Goal: Task Accomplishment & Management: Use online tool/utility

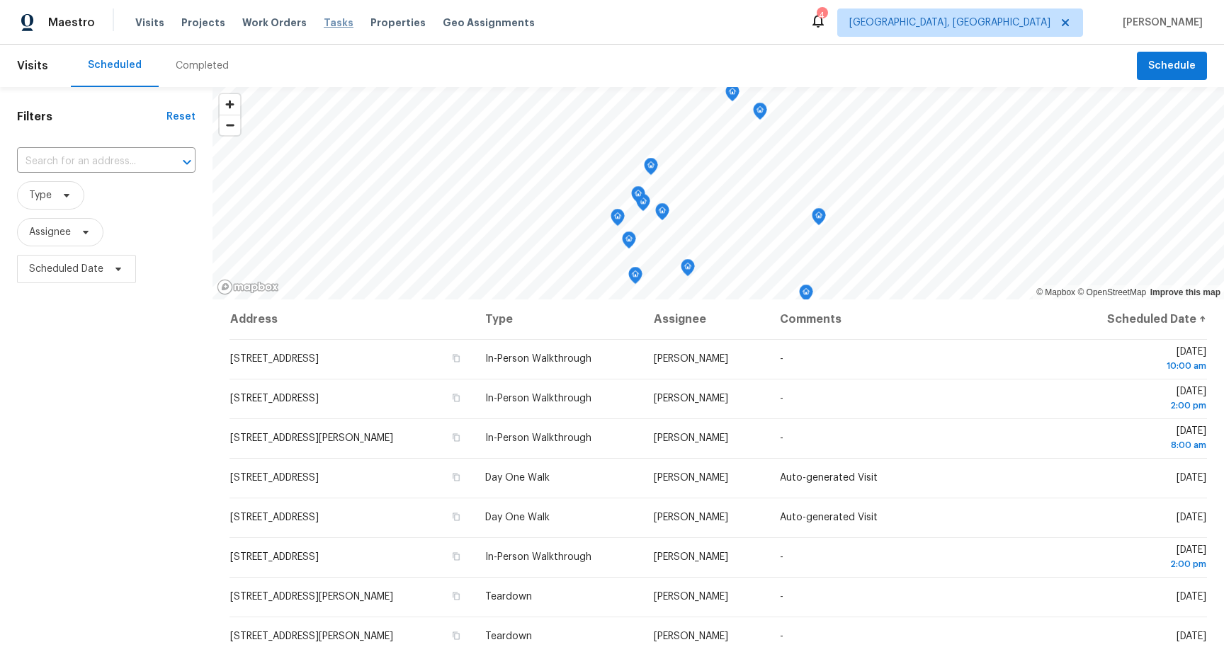
click at [324, 25] on span "Tasks" at bounding box center [339, 23] width 30 height 10
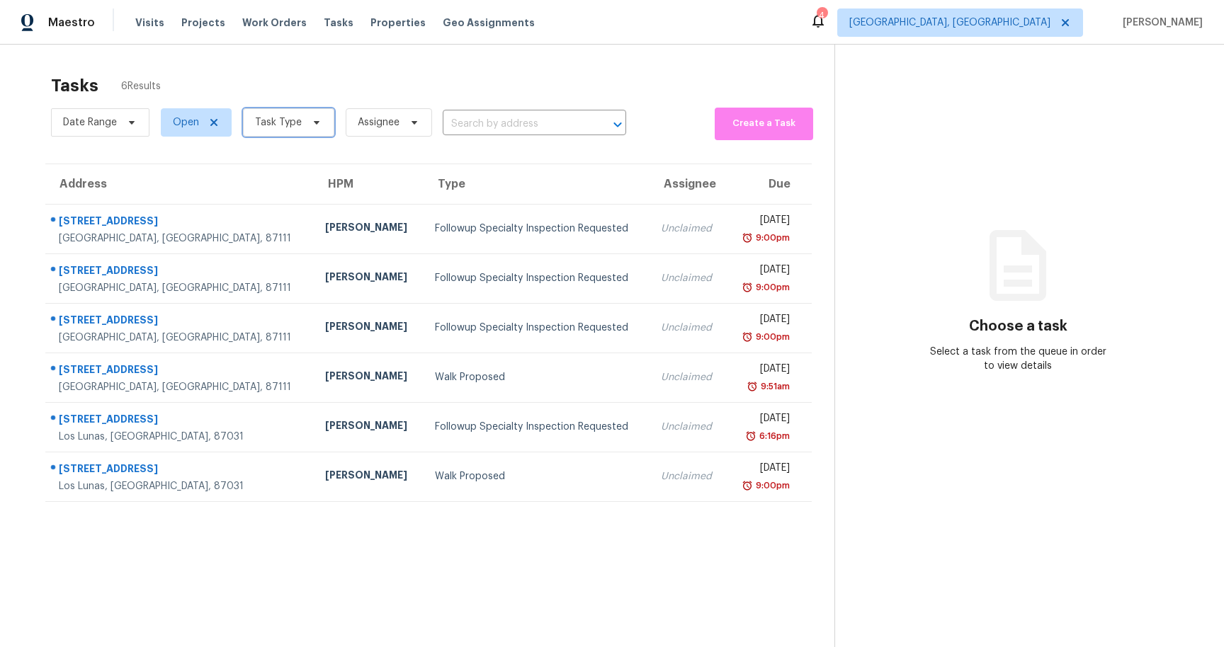
click at [314, 123] on icon at bounding box center [317, 123] width 6 height 4
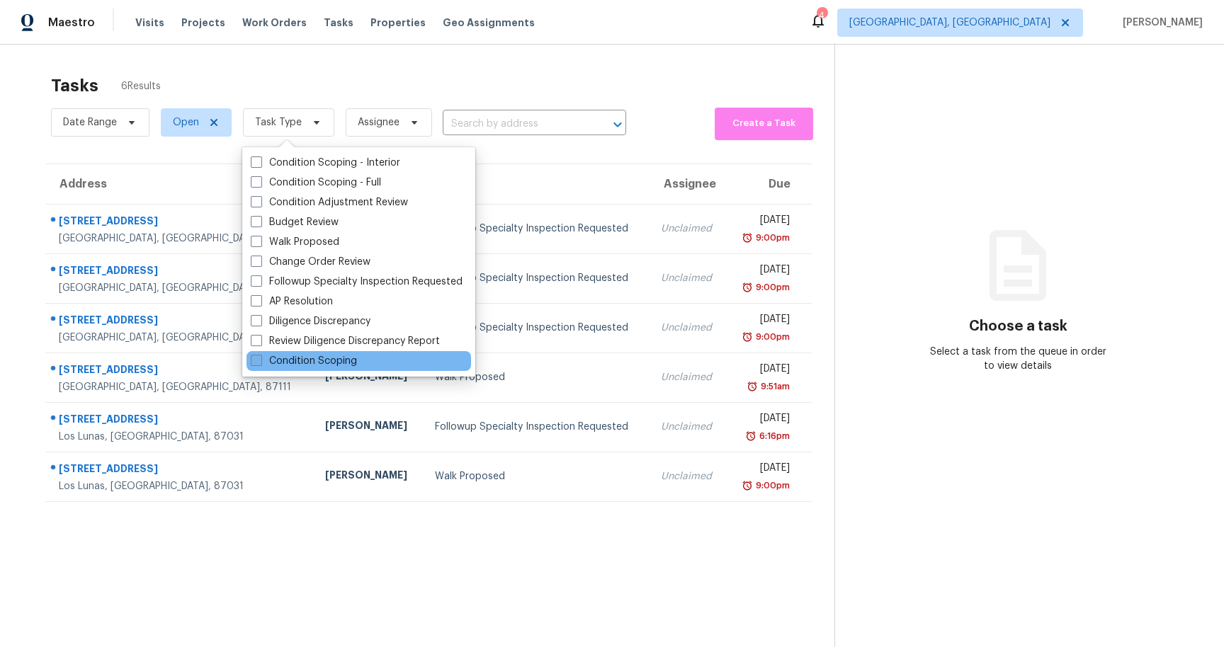
click at [337, 361] on label "Condition Scoping" at bounding box center [304, 361] width 106 height 14
click at [260, 361] on input "Condition Scoping" at bounding box center [255, 358] width 9 height 9
checkbox input "true"
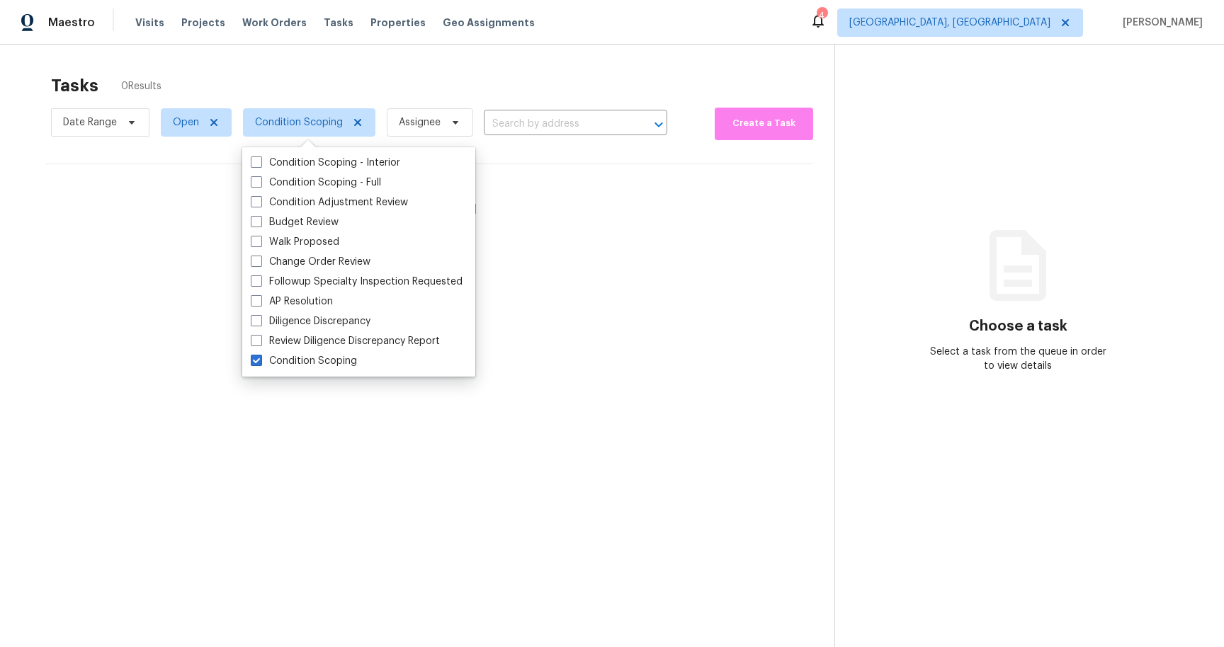
click at [581, 452] on section "Tasks 0 Results Date Range Open Condition Scoping Assignee ​ Create a Task No t…" at bounding box center [428, 379] width 811 height 625
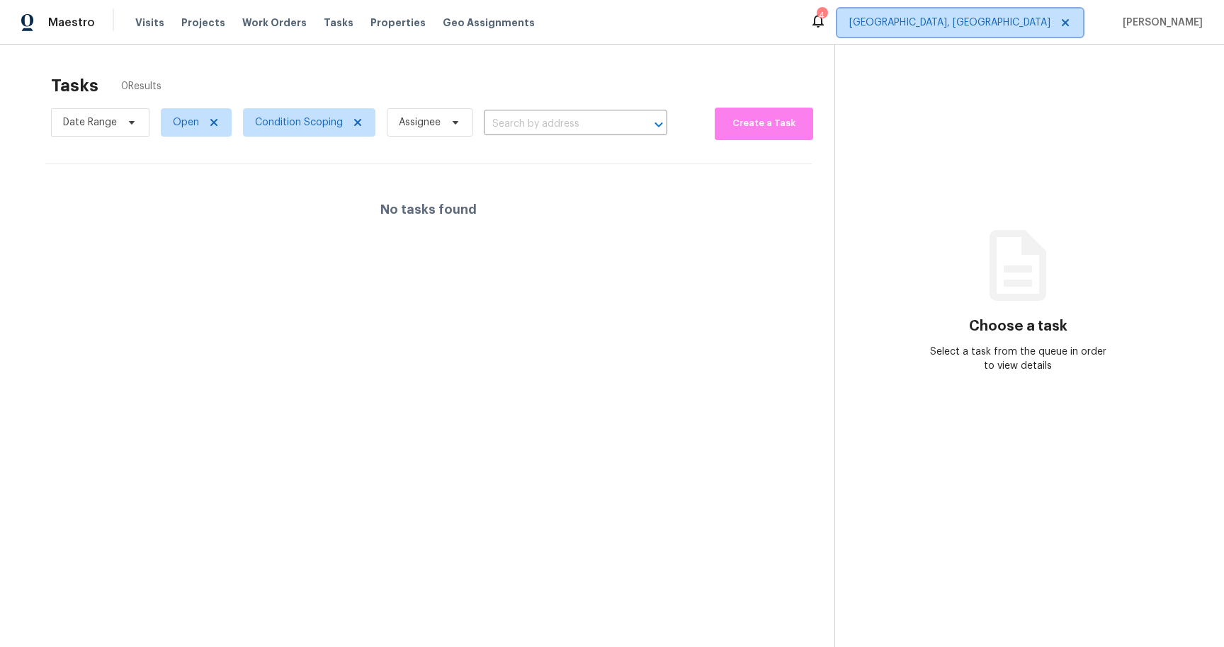
click at [1071, 23] on icon at bounding box center [1064, 22] width 11 height 11
click at [1068, 23] on icon at bounding box center [1064, 22] width 7 height 7
click at [354, 125] on icon at bounding box center [357, 122] width 7 height 7
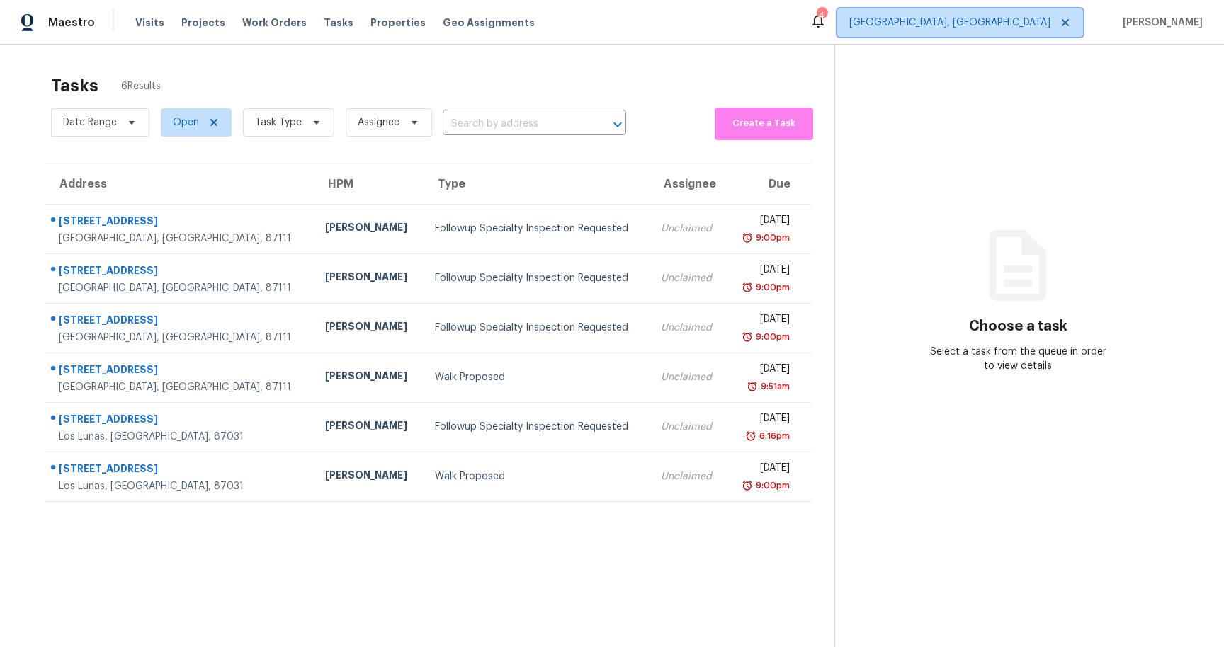
click at [1008, 23] on span "[GEOGRAPHIC_DATA], [GEOGRAPHIC_DATA]" at bounding box center [949, 23] width 201 height 14
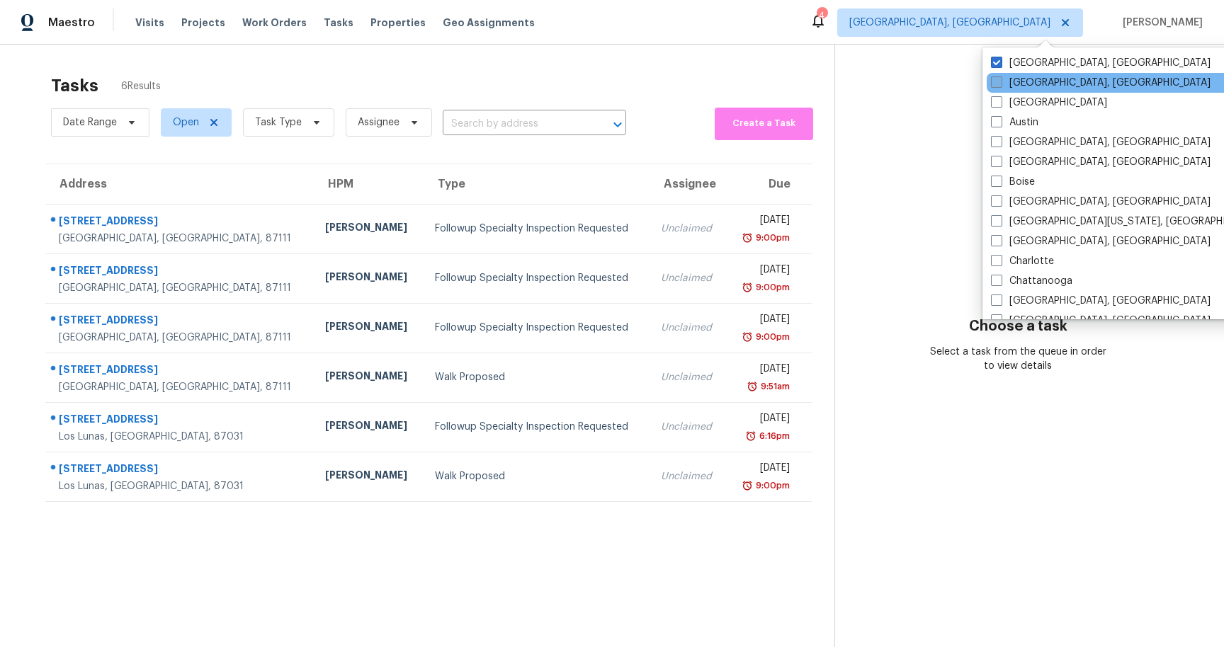
click at [999, 85] on span at bounding box center [996, 81] width 11 height 11
click at [999, 85] on input "[GEOGRAPHIC_DATA], [GEOGRAPHIC_DATA]" at bounding box center [995, 80] width 9 height 9
checkbox input "true"
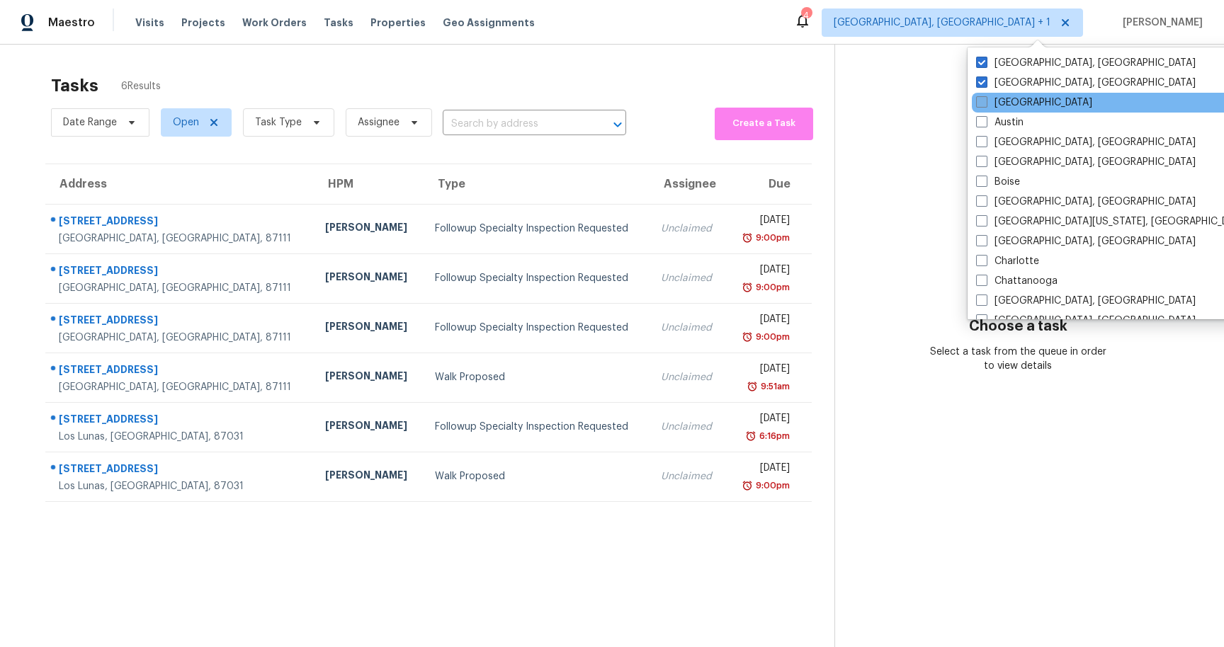
click at [981, 104] on span at bounding box center [981, 101] width 11 height 11
click at [981, 104] on input "[GEOGRAPHIC_DATA]" at bounding box center [980, 100] width 9 height 9
checkbox input "true"
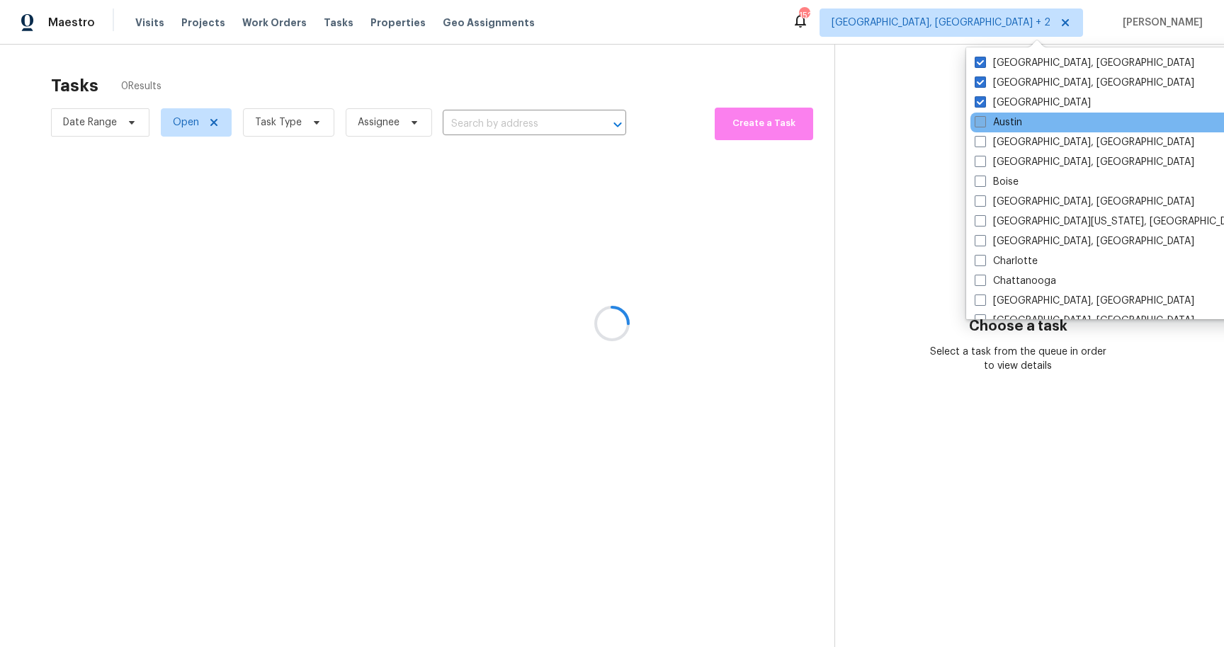
click at [981, 120] on span at bounding box center [979, 121] width 11 height 11
click at [981, 120] on input "Austin" at bounding box center [978, 119] width 9 height 9
checkbox input "true"
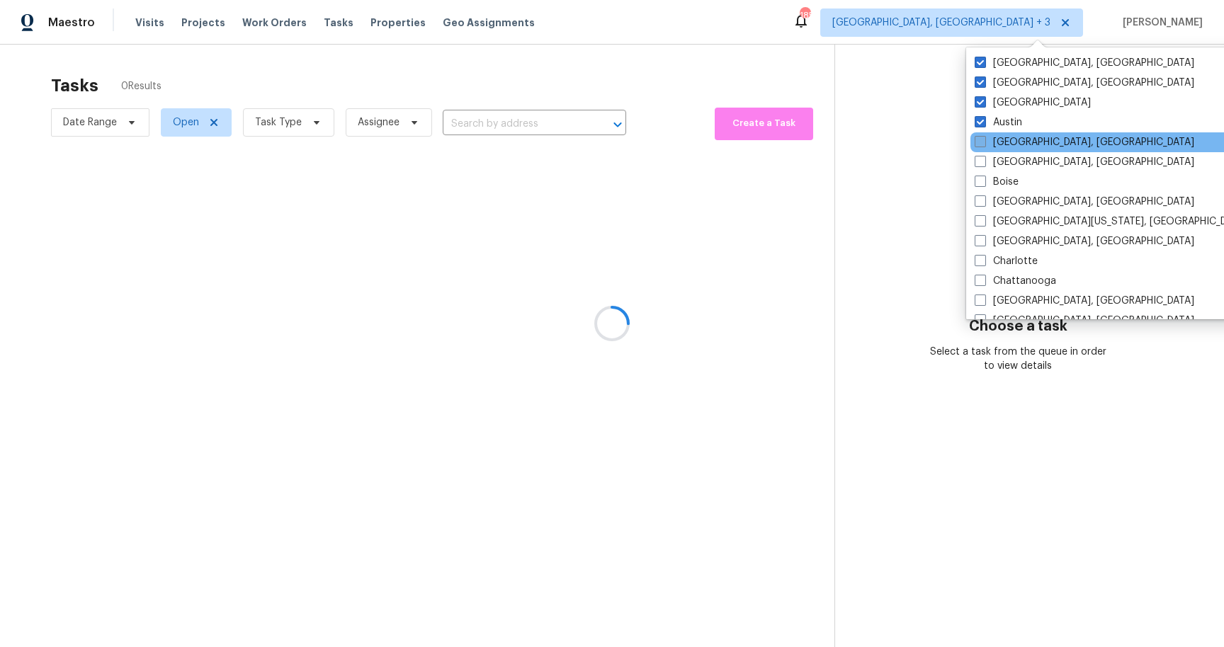
click at [982, 139] on span at bounding box center [979, 141] width 11 height 11
click at [982, 139] on input "[GEOGRAPHIC_DATA], [GEOGRAPHIC_DATA]" at bounding box center [978, 139] width 9 height 9
checkbox input "true"
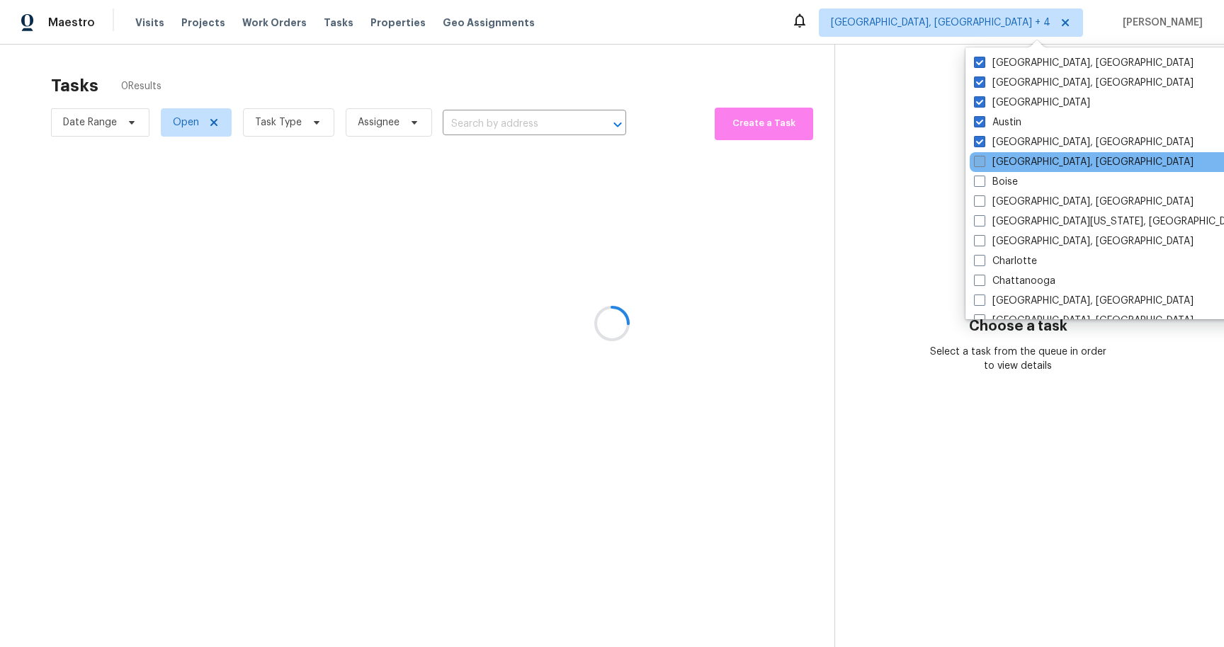
click at [983, 159] on span at bounding box center [979, 161] width 11 height 11
click at [983, 159] on input "[GEOGRAPHIC_DATA], [GEOGRAPHIC_DATA]" at bounding box center [978, 159] width 9 height 9
checkbox input "true"
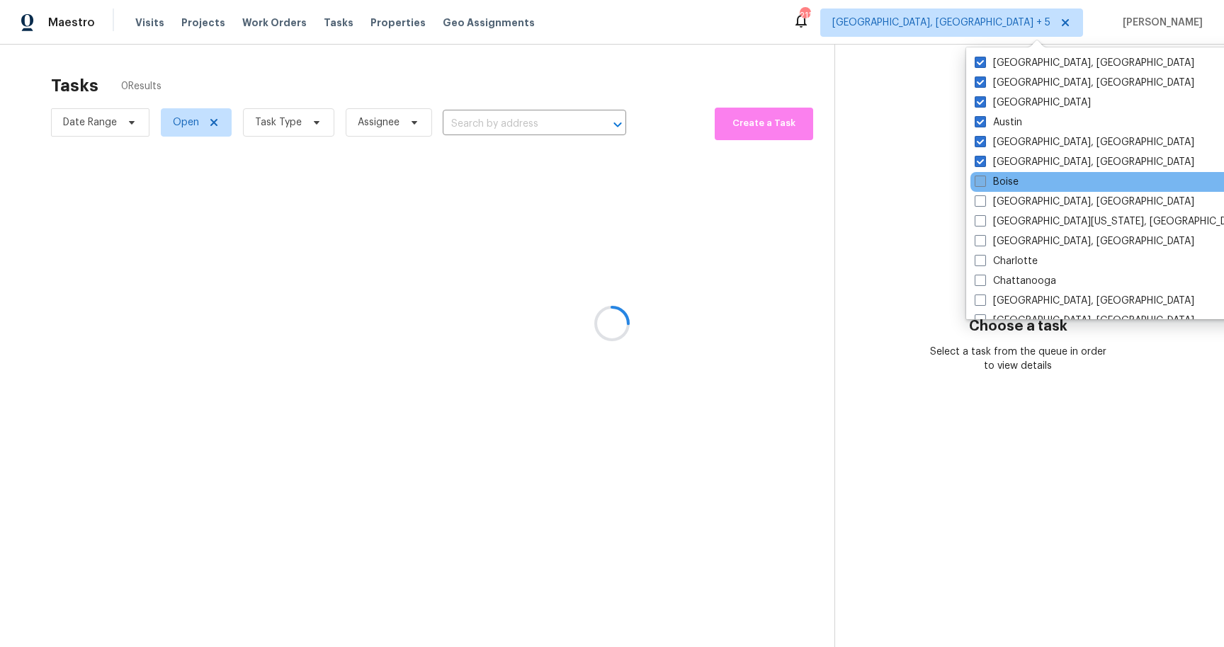
click at [983, 183] on span at bounding box center [979, 181] width 11 height 11
click at [983, 183] on input "Boise" at bounding box center [978, 179] width 9 height 9
checkbox input "true"
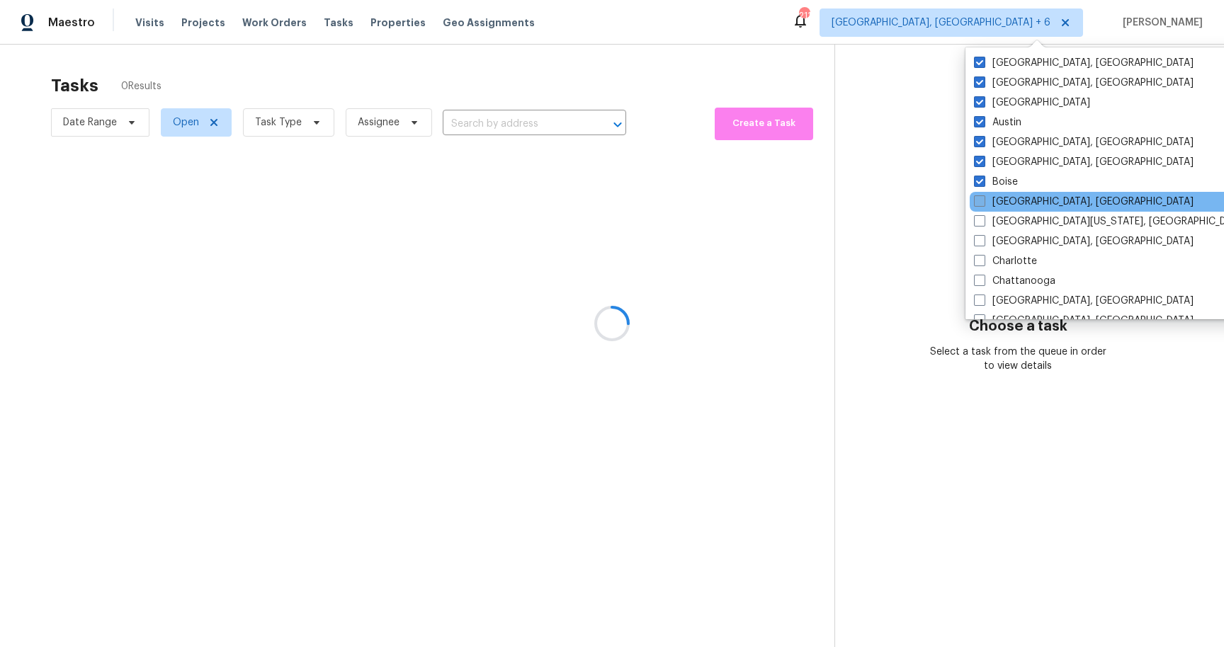
click at [984, 200] on span at bounding box center [979, 200] width 11 height 11
click at [983, 200] on input "[GEOGRAPHIC_DATA], [GEOGRAPHIC_DATA]" at bounding box center [978, 199] width 9 height 9
checkbox input "true"
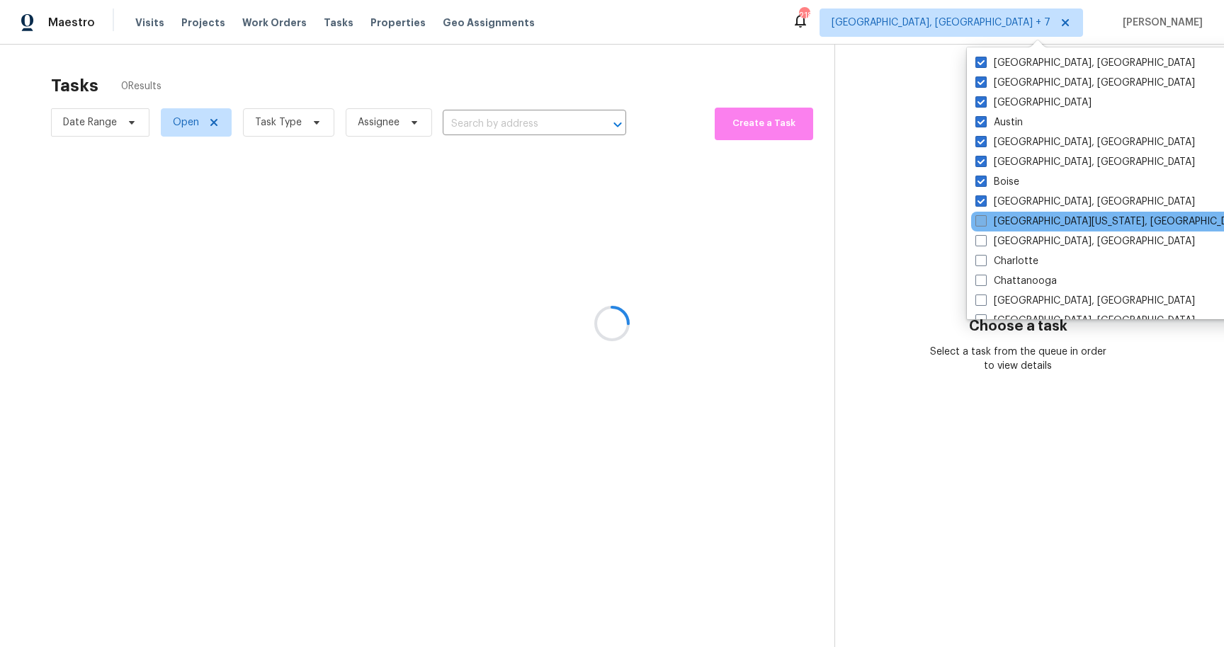
click at [983, 217] on span at bounding box center [980, 220] width 11 height 11
click at [983, 217] on input "[GEOGRAPHIC_DATA][US_STATE], [GEOGRAPHIC_DATA]" at bounding box center [979, 219] width 9 height 9
checkbox input "true"
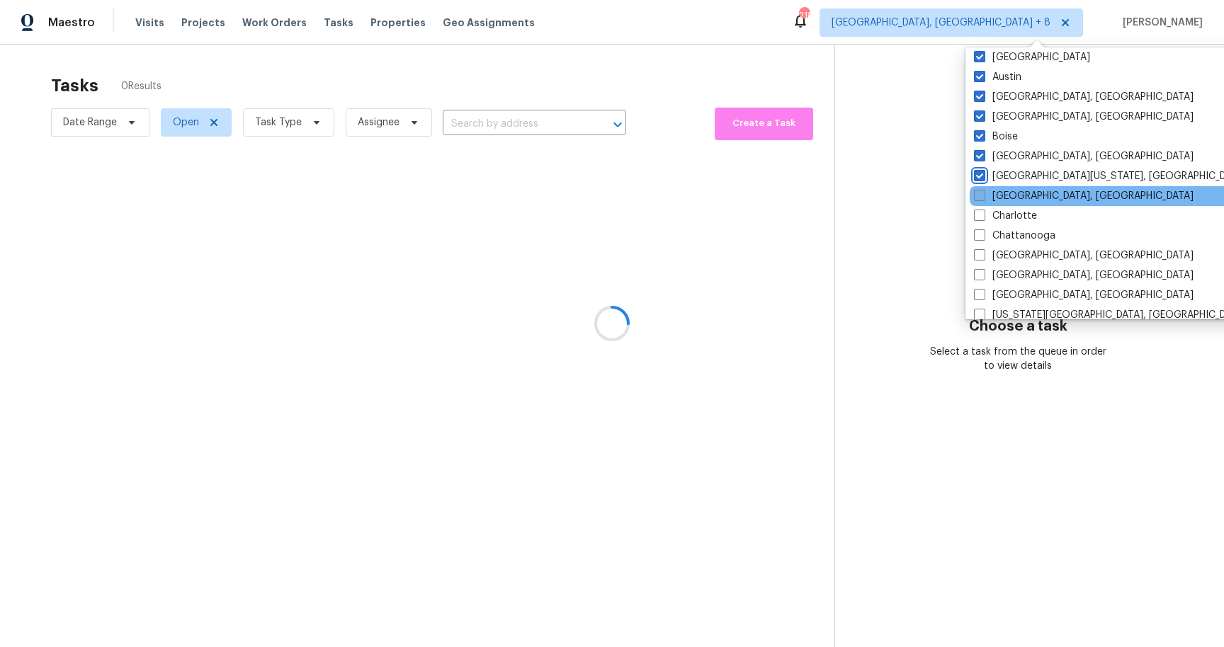
scroll to position [60, 0]
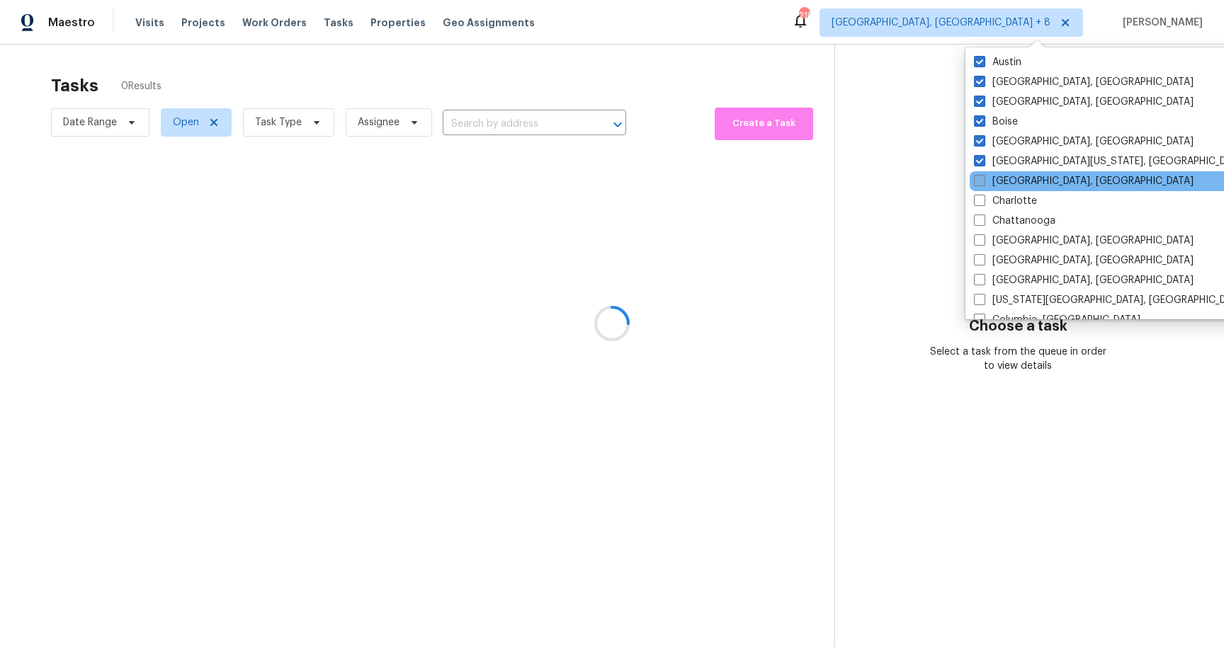
click at [984, 186] on span at bounding box center [979, 180] width 11 height 11
click at [983, 183] on input "[GEOGRAPHIC_DATA], [GEOGRAPHIC_DATA]" at bounding box center [978, 178] width 9 height 9
checkbox input "true"
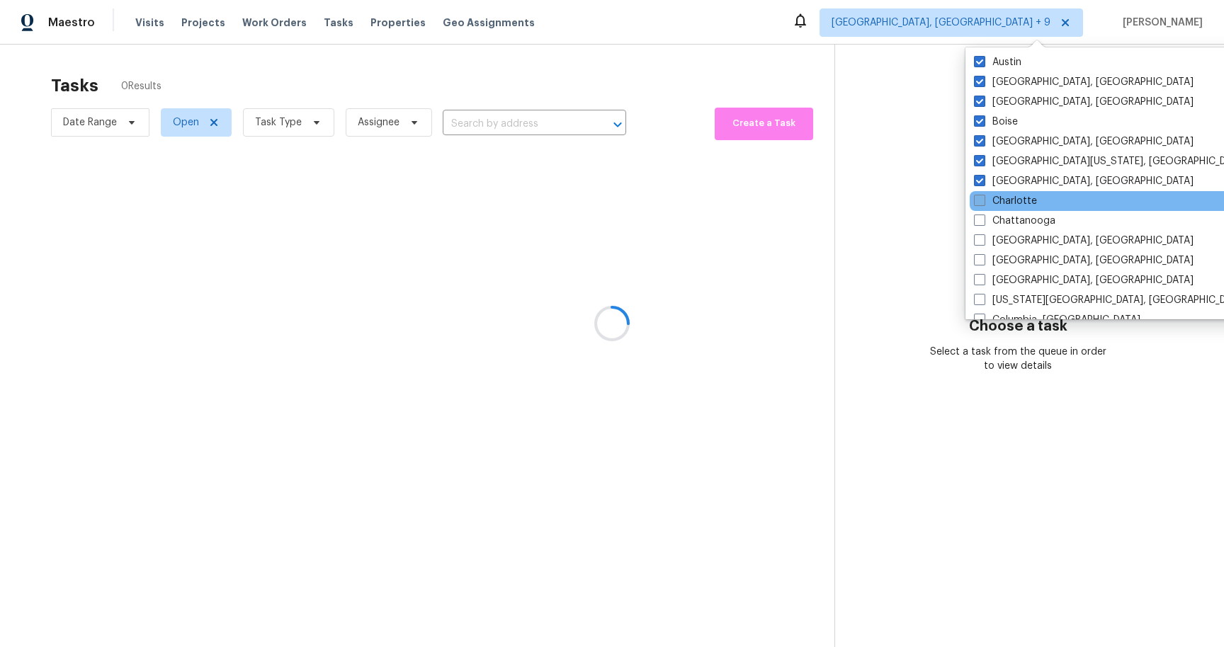
click at [984, 205] on span at bounding box center [979, 200] width 11 height 11
click at [983, 203] on input "Charlotte" at bounding box center [978, 198] width 9 height 9
checkbox input "true"
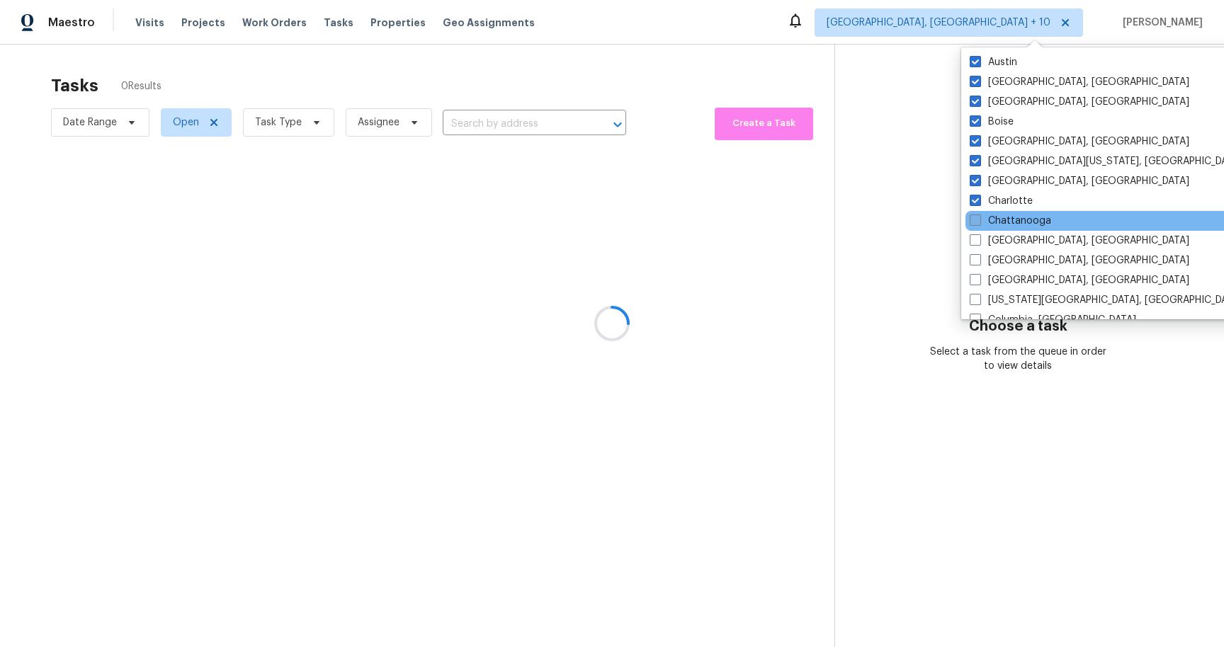
click at [983, 221] on label "Chattanooga" at bounding box center [1009, 221] width 81 height 14
click at [979, 221] on input "Chattanooga" at bounding box center [973, 218] width 9 height 9
checkbox input "true"
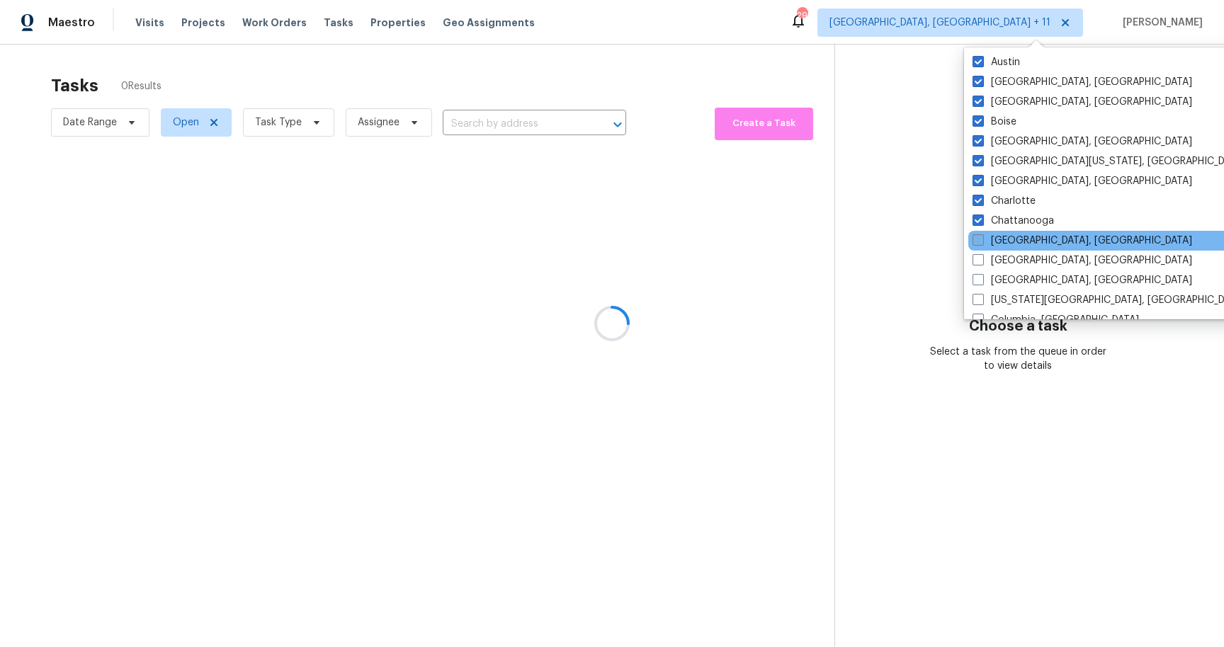
click at [983, 236] on span at bounding box center [977, 239] width 11 height 11
click at [981, 236] on input "[GEOGRAPHIC_DATA], [GEOGRAPHIC_DATA]" at bounding box center [976, 238] width 9 height 9
checkbox input "true"
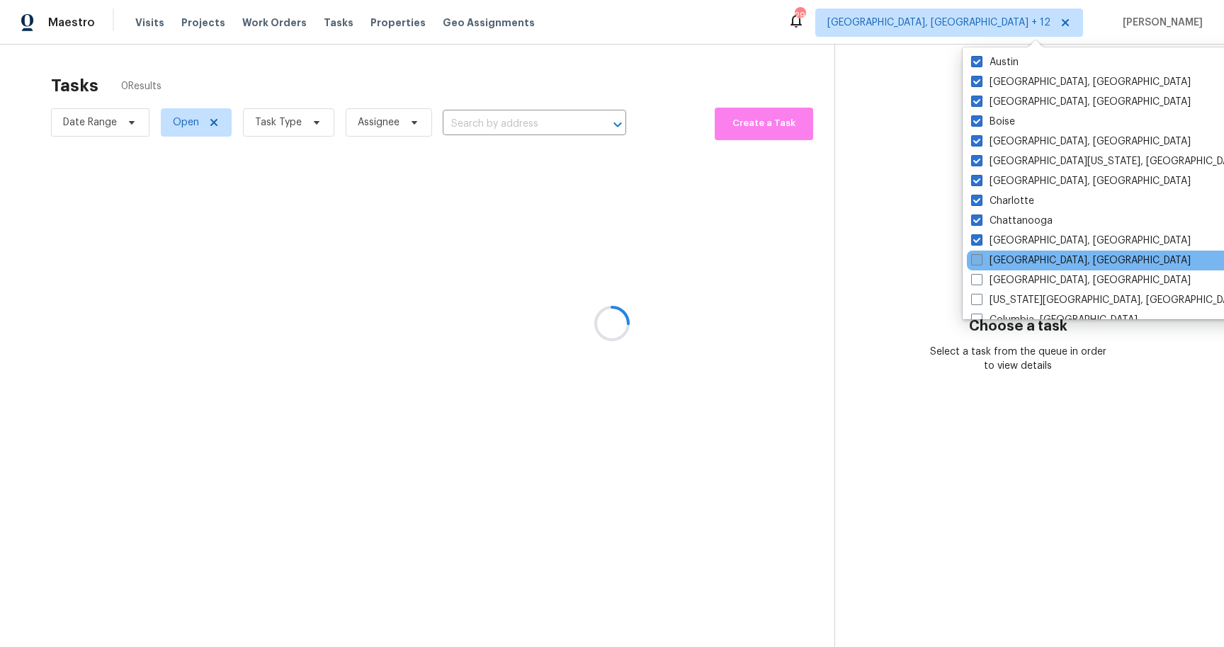
click at [982, 255] on label "[GEOGRAPHIC_DATA], [GEOGRAPHIC_DATA]" at bounding box center [1081, 260] width 220 height 14
click at [980, 255] on input "[GEOGRAPHIC_DATA], [GEOGRAPHIC_DATA]" at bounding box center [975, 257] width 9 height 9
checkbox input "true"
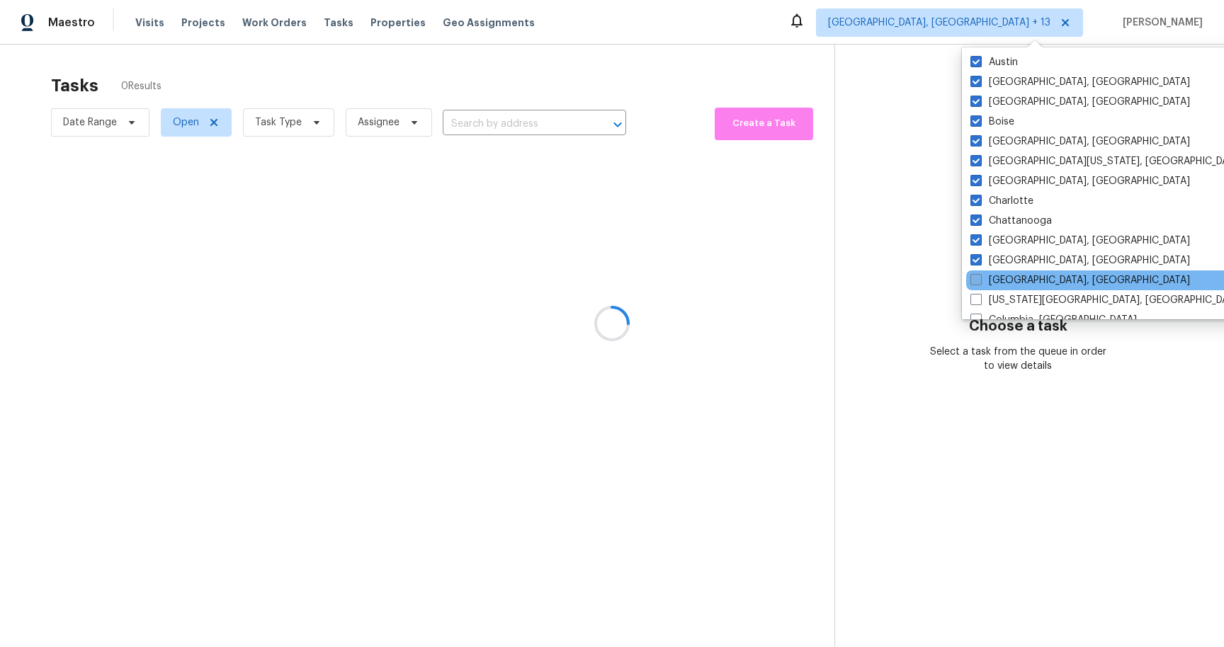
click at [986, 276] on label "[GEOGRAPHIC_DATA], [GEOGRAPHIC_DATA]" at bounding box center [1080, 280] width 220 height 14
click at [979, 276] on input "[GEOGRAPHIC_DATA], [GEOGRAPHIC_DATA]" at bounding box center [974, 277] width 9 height 9
checkbox input "true"
click at [988, 290] on div "[GEOGRAPHIC_DATA], [GEOGRAPHIC_DATA]" at bounding box center [1108, 280] width 285 height 20
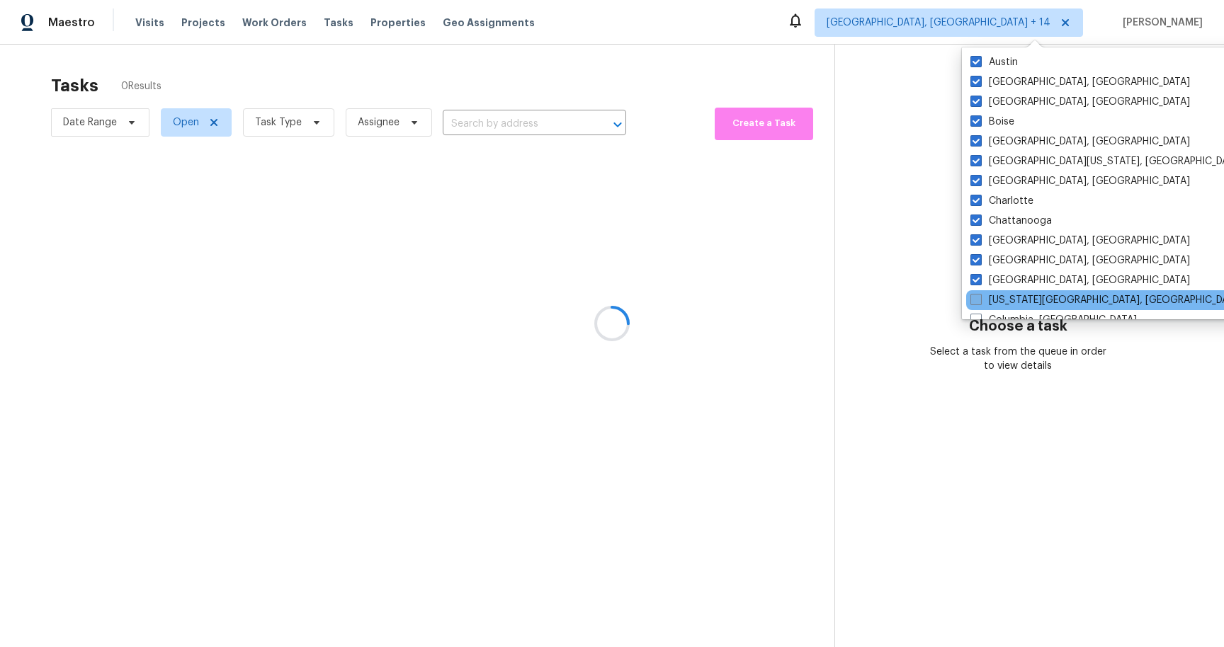
click at [995, 295] on label "[US_STATE][GEOGRAPHIC_DATA], [GEOGRAPHIC_DATA]" at bounding box center [1106, 300] width 273 height 14
click at [979, 295] on input "[US_STATE][GEOGRAPHIC_DATA], [GEOGRAPHIC_DATA]" at bounding box center [974, 297] width 9 height 9
checkbox input "true"
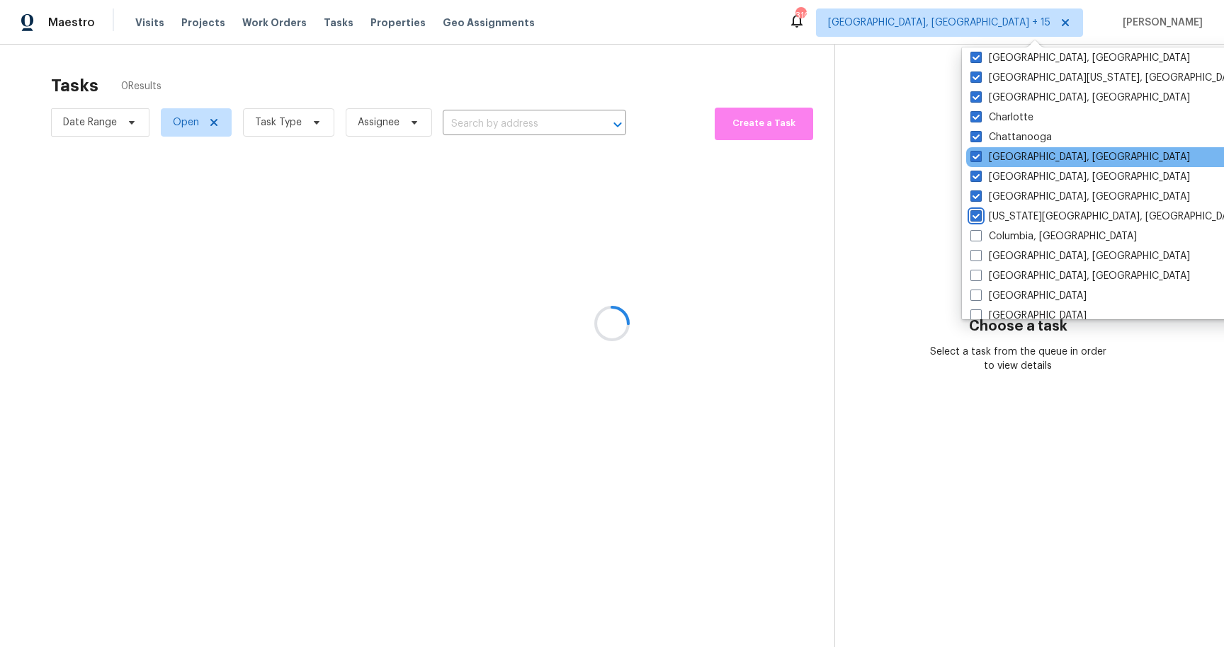
scroll to position [201, 0]
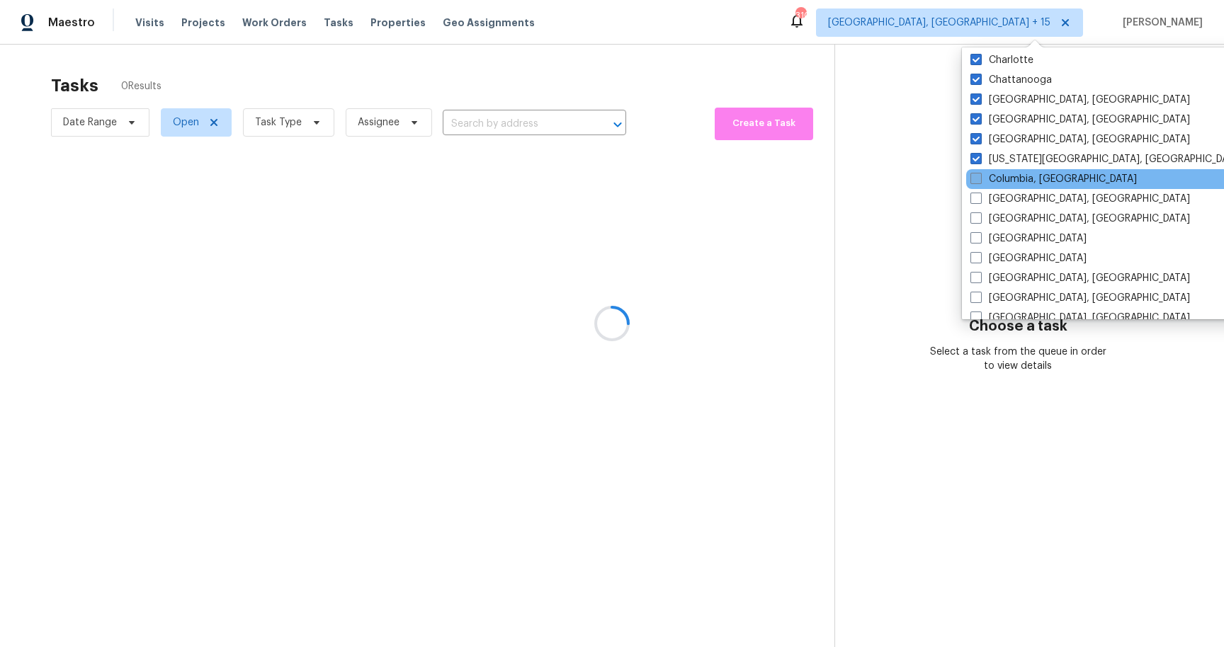
click at [973, 181] on span at bounding box center [975, 178] width 11 height 11
click at [973, 181] on input "Columbia, [GEOGRAPHIC_DATA]" at bounding box center [974, 176] width 9 height 9
checkbox input "true"
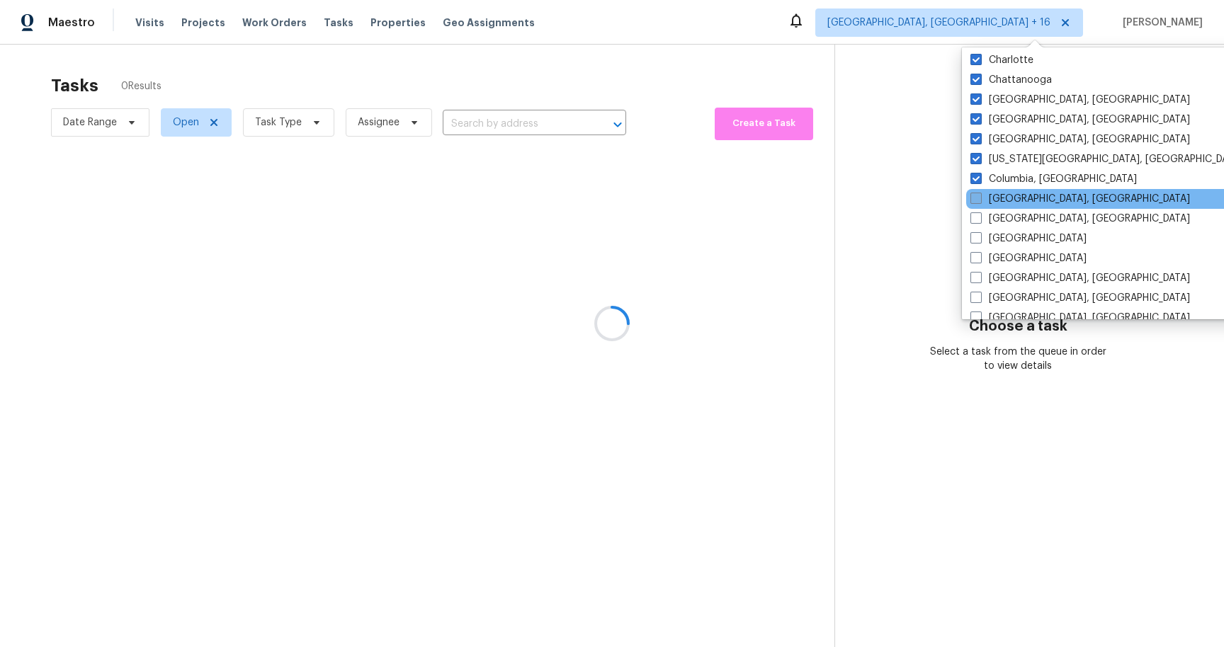
click at [977, 200] on span at bounding box center [975, 198] width 11 height 11
click at [977, 200] on input "[GEOGRAPHIC_DATA], [GEOGRAPHIC_DATA]" at bounding box center [974, 196] width 9 height 9
checkbox input "true"
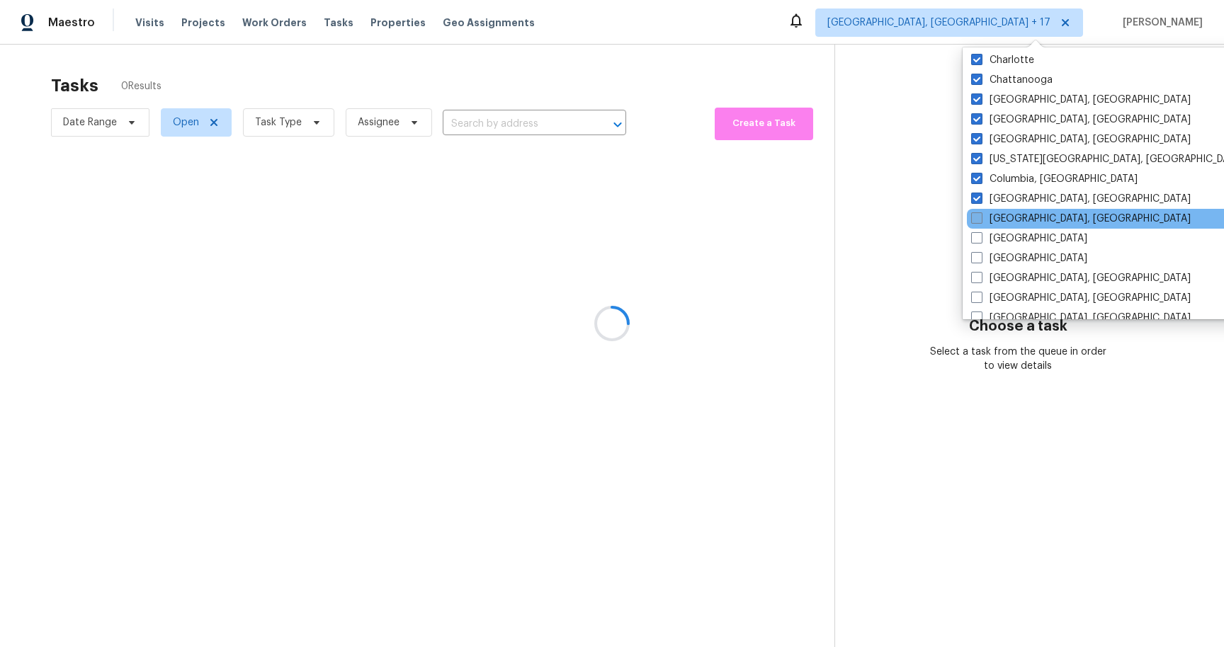
click at [977, 222] on span at bounding box center [976, 217] width 11 height 11
click at [977, 221] on input "[GEOGRAPHIC_DATA], [GEOGRAPHIC_DATA]" at bounding box center [975, 216] width 9 height 9
checkbox input "true"
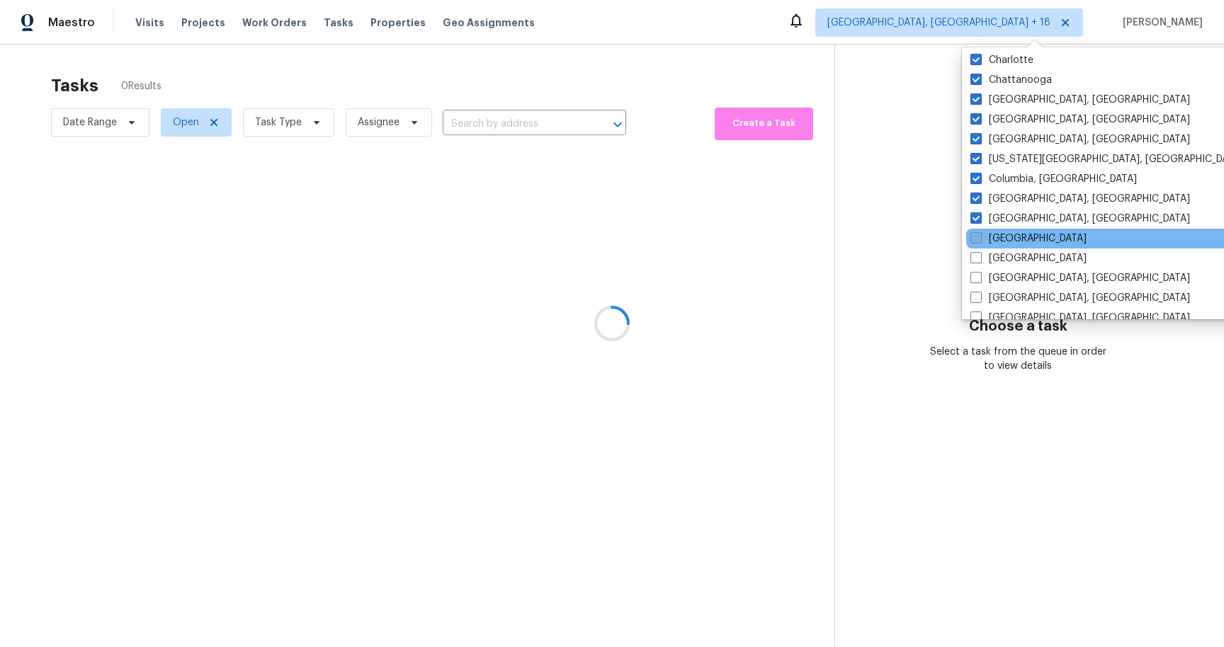
click at [977, 238] on span at bounding box center [975, 237] width 11 height 11
click at [977, 238] on input "[GEOGRAPHIC_DATA]" at bounding box center [974, 236] width 9 height 9
checkbox input "true"
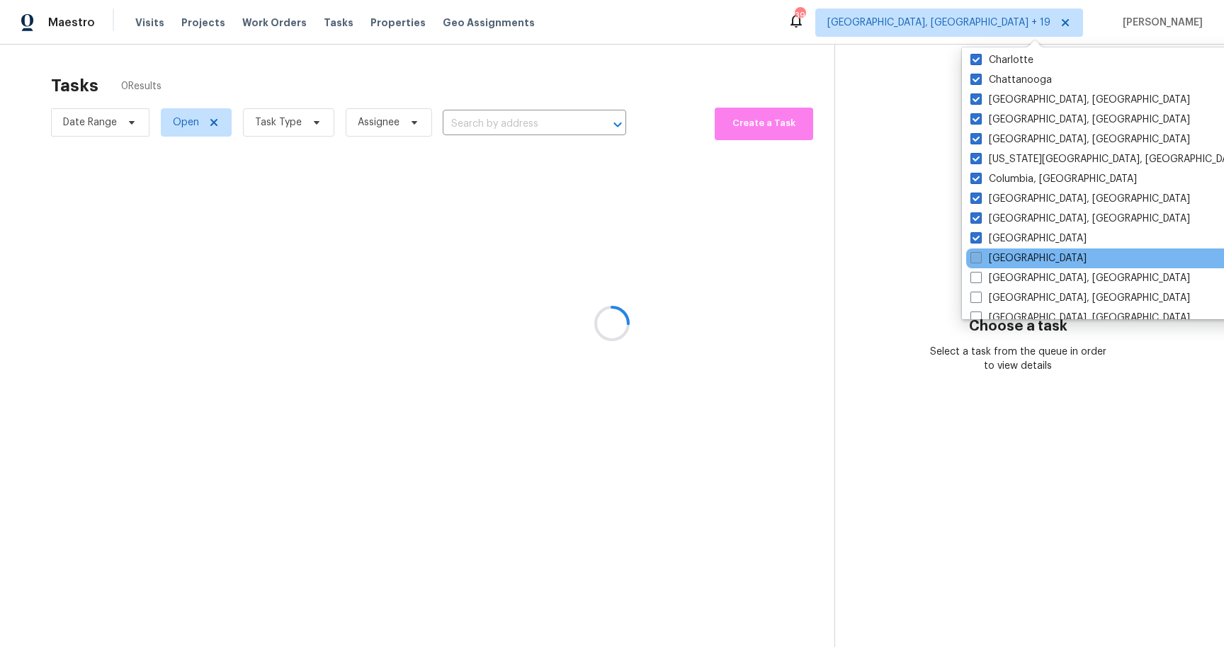
click at [978, 254] on span at bounding box center [975, 257] width 11 height 11
click at [978, 254] on input "[GEOGRAPHIC_DATA]" at bounding box center [974, 255] width 9 height 9
checkbox input "true"
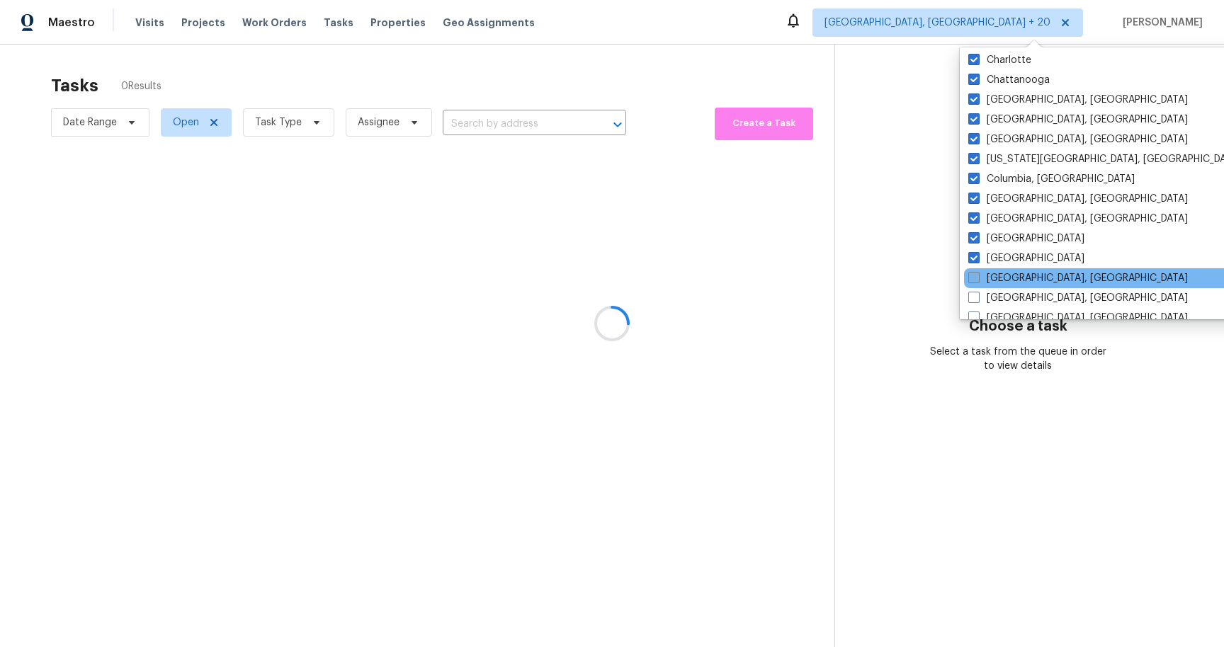
click at [978, 273] on span at bounding box center [973, 277] width 11 height 11
click at [977, 273] on input "[GEOGRAPHIC_DATA], [GEOGRAPHIC_DATA]" at bounding box center [972, 275] width 9 height 9
checkbox input "true"
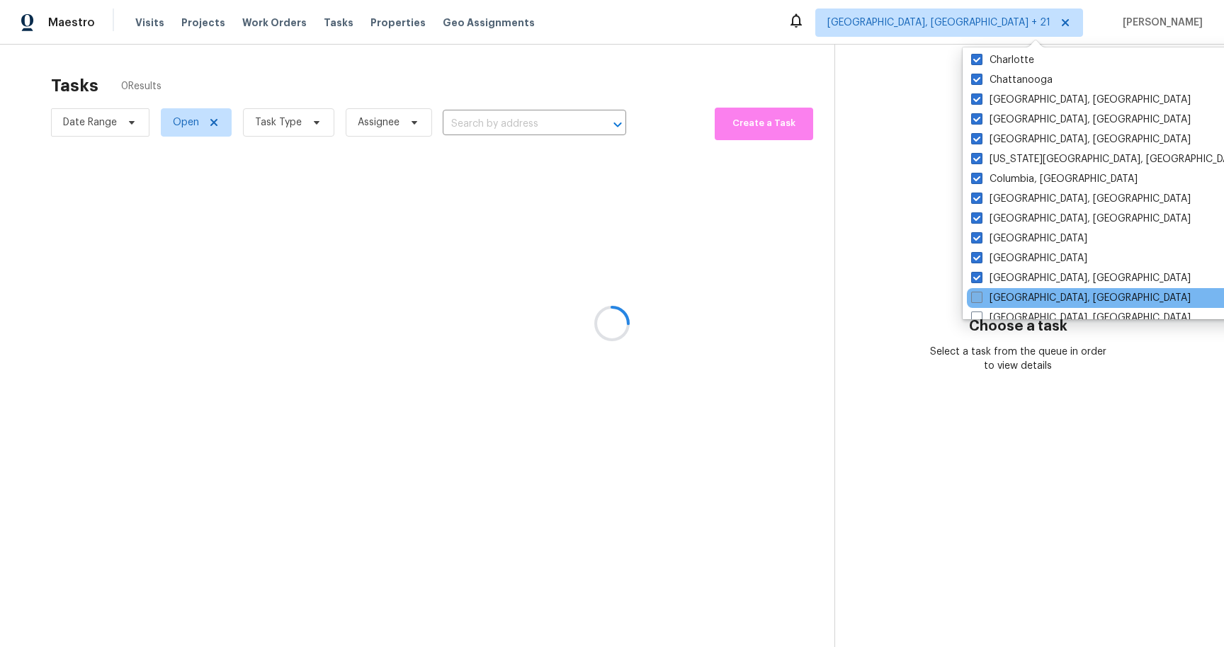
click at [995, 297] on label "[GEOGRAPHIC_DATA], [GEOGRAPHIC_DATA]" at bounding box center [1081, 298] width 220 height 14
click at [980, 297] on input "[GEOGRAPHIC_DATA], [GEOGRAPHIC_DATA]" at bounding box center [975, 295] width 9 height 9
checkbox input "true"
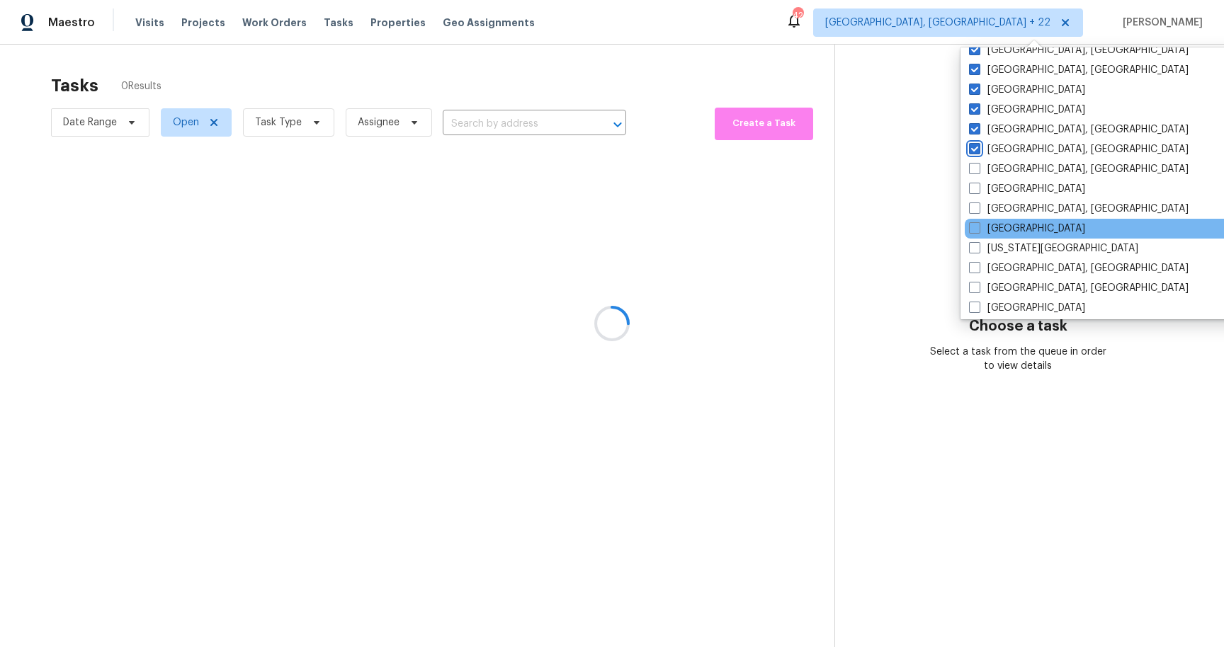
scroll to position [352, 0]
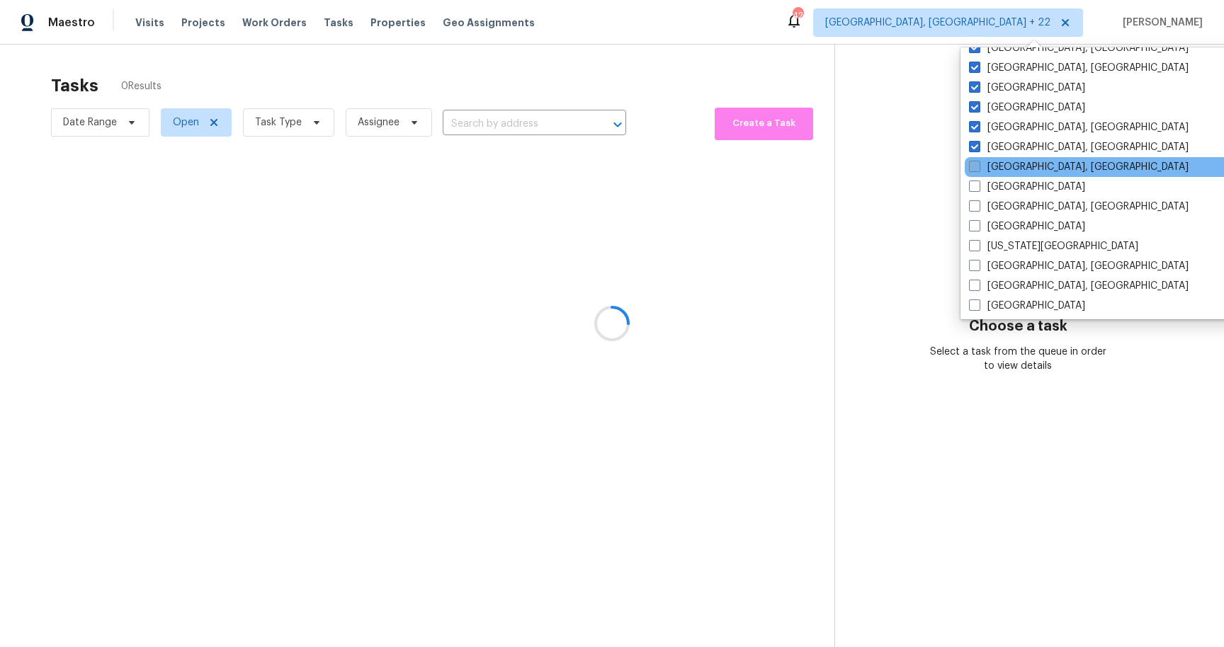
click at [995, 164] on label "[GEOGRAPHIC_DATA], [GEOGRAPHIC_DATA]" at bounding box center [1079, 167] width 220 height 14
click at [978, 164] on input "[GEOGRAPHIC_DATA], [GEOGRAPHIC_DATA]" at bounding box center [973, 164] width 9 height 9
checkbox input "true"
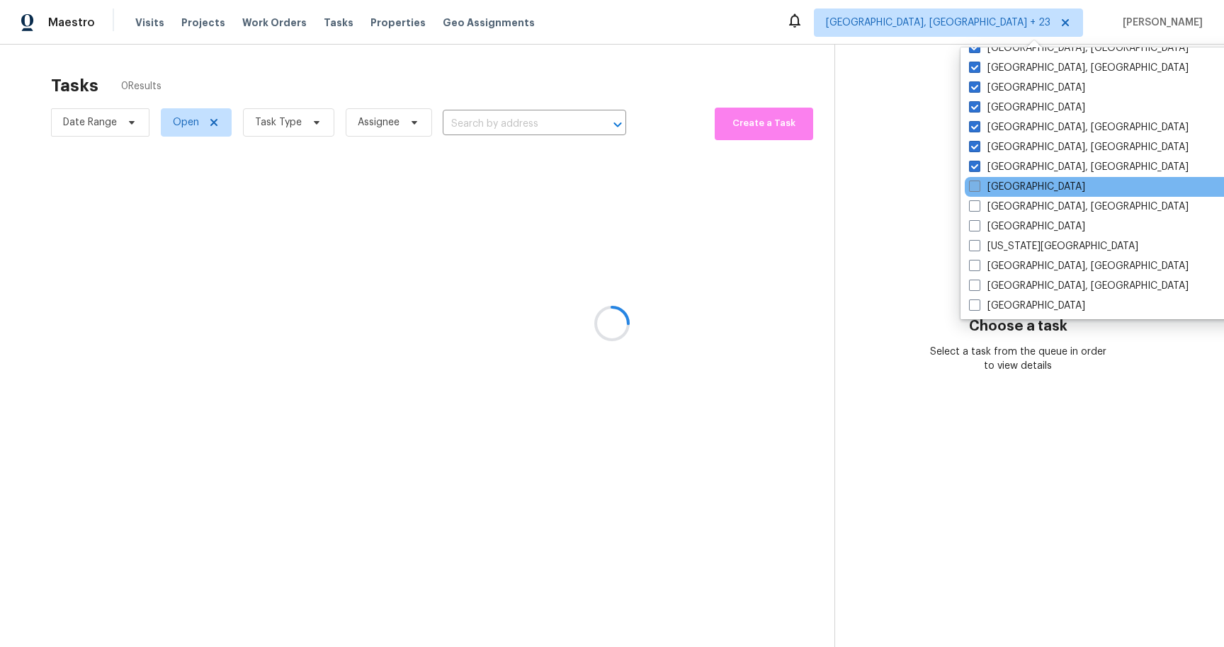
click at [1005, 191] on label "[GEOGRAPHIC_DATA]" at bounding box center [1027, 187] width 116 height 14
click at [978, 189] on input "[GEOGRAPHIC_DATA]" at bounding box center [973, 184] width 9 height 9
checkbox input "true"
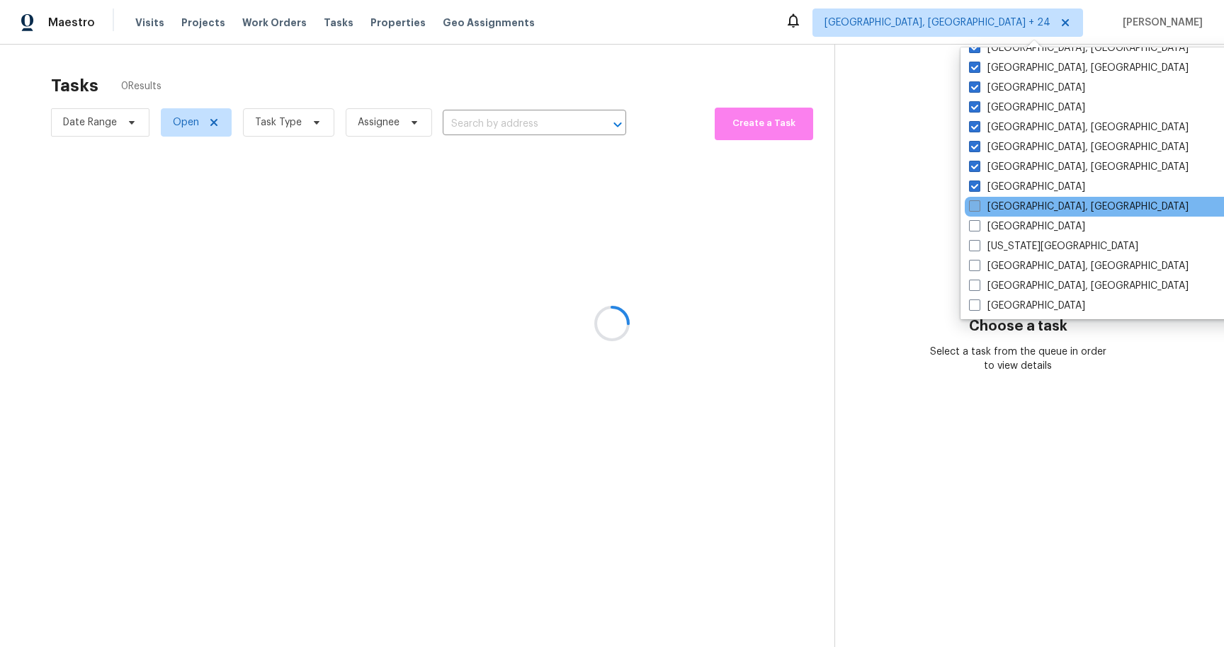
click at [1016, 210] on label "[GEOGRAPHIC_DATA], [GEOGRAPHIC_DATA]" at bounding box center [1079, 207] width 220 height 14
click at [978, 209] on input "[GEOGRAPHIC_DATA], [GEOGRAPHIC_DATA]" at bounding box center [973, 204] width 9 height 9
checkbox input "true"
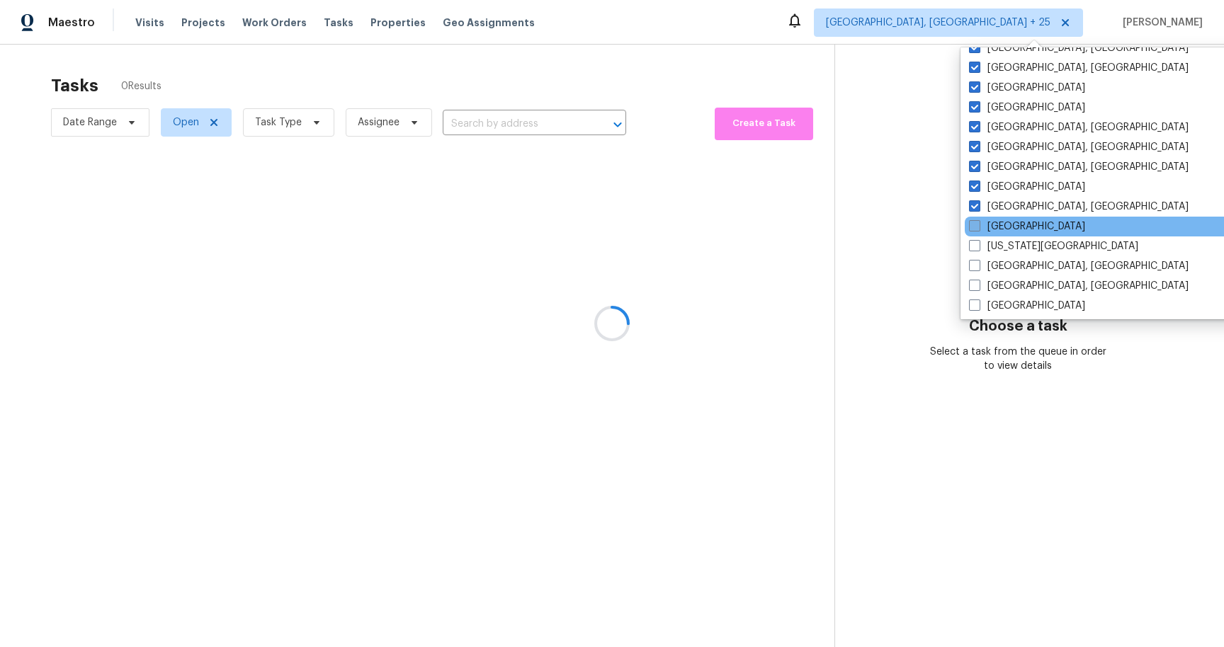
click at [1018, 229] on label "[GEOGRAPHIC_DATA]" at bounding box center [1027, 227] width 116 height 14
click at [978, 229] on input "[GEOGRAPHIC_DATA]" at bounding box center [973, 224] width 9 height 9
checkbox input "true"
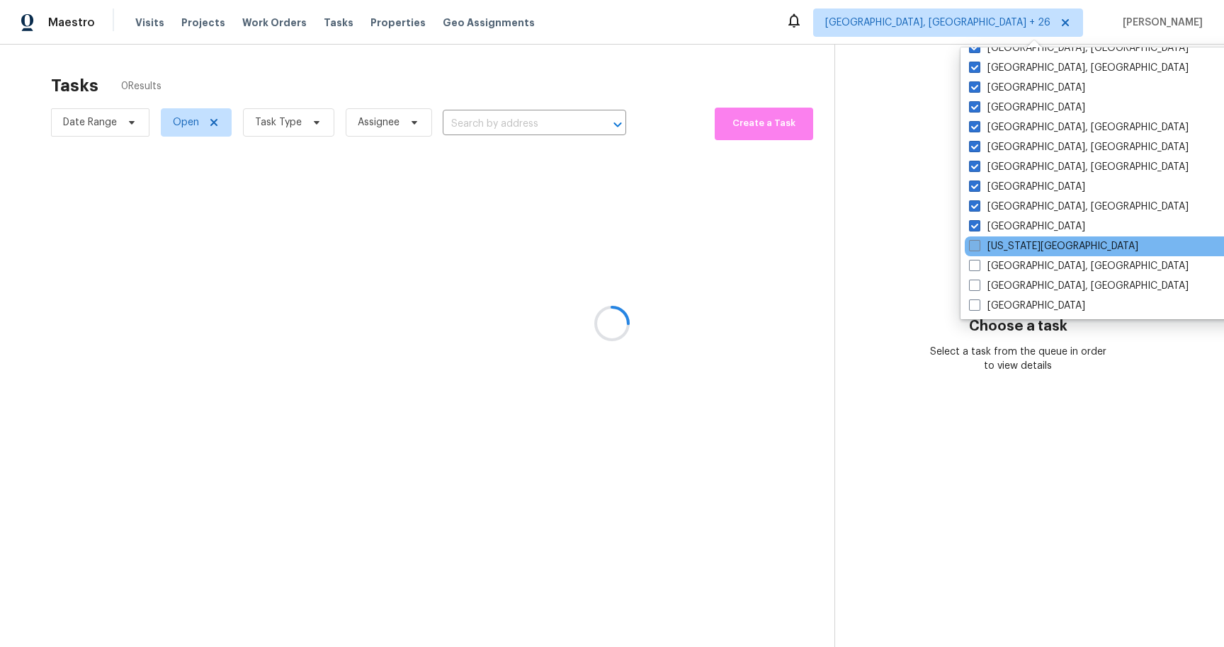
click at [1023, 249] on label "[US_STATE][GEOGRAPHIC_DATA]" at bounding box center [1053, 246] width 169 height 14
click at [978, 249] on input "[US_STATE][GEOGRAPHIC_DATA]" at bounding box center [973, 243] width 9 height 9
checkbox input "true"
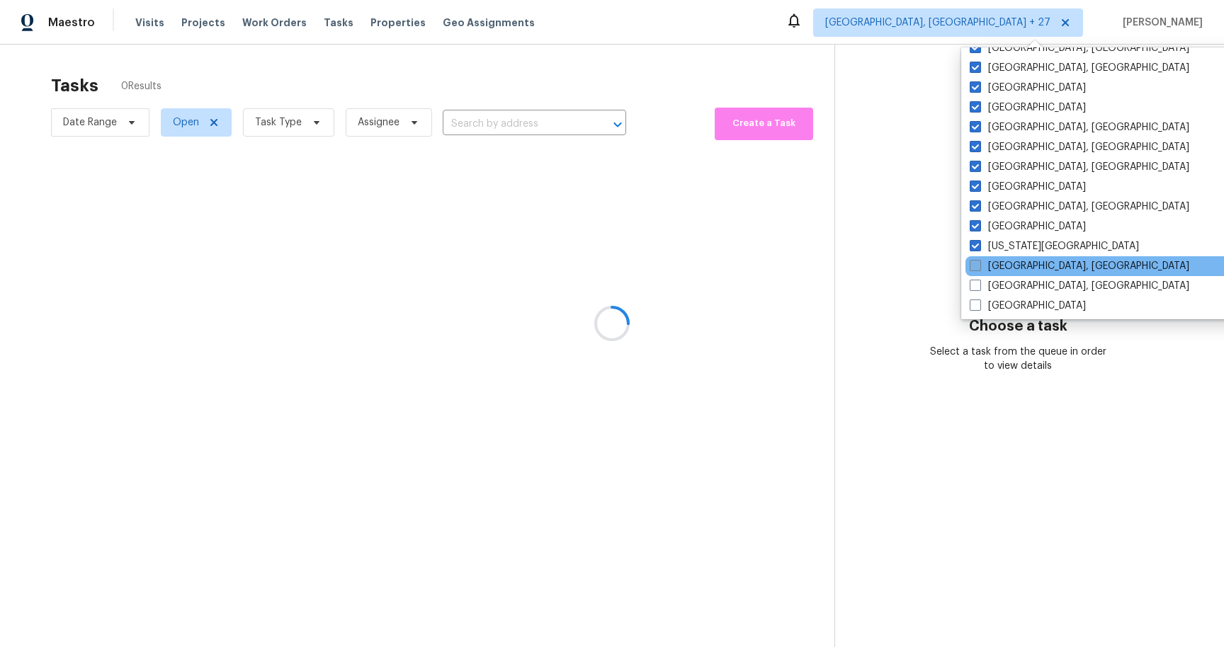
click at [1032, 265] on label "[GEOGRAPHIC_DATA], [GEOGRAPHIC_DATA]" at bounding box center [1079, 266] width 220 height 14
click at [979, 265] on input "[GEOGRAPHIC_DATA], [GEOGRAPHIC_DATA]" at bounding box center [973, 263] width 9 height 9
checkbox input "true"
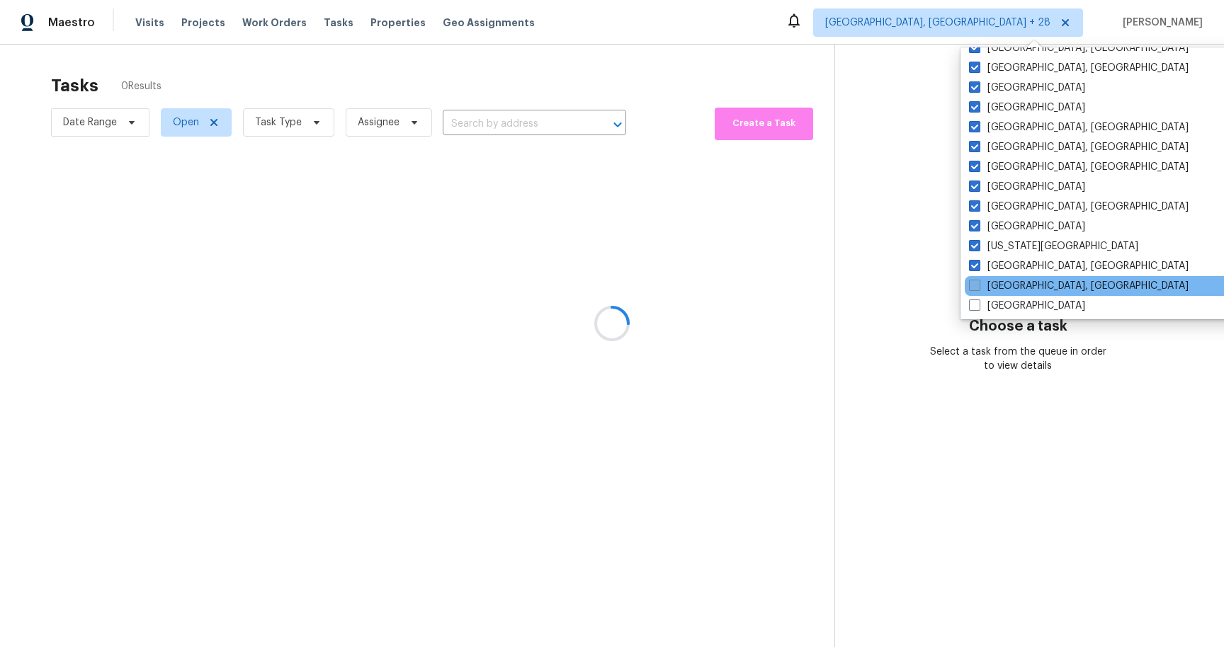
click at [1036, 279] on label "[GEOGRAPHIC_DATA], [GEOGRAPHIC_DATA]" at bounding box center [1079, 286] width 220 height 14
click at [978, 279] on input "[GEOGRAPHIC_DATA], [GEOGRAPHIC_DATA]" at bounding box center [973, 283] width 9 height 9
checkbox input "true"
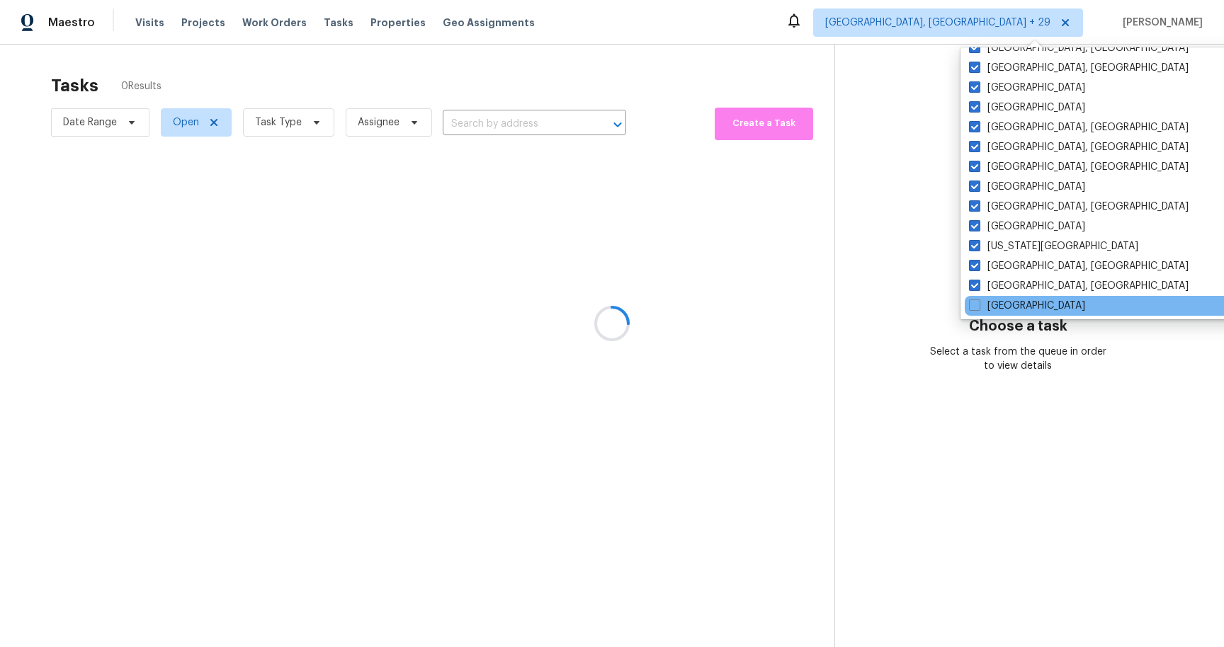
click at [1036, 300] on div "[GEOGRAPHIC_DATA]" at bounding box center [1106, 306] width 285 height 20
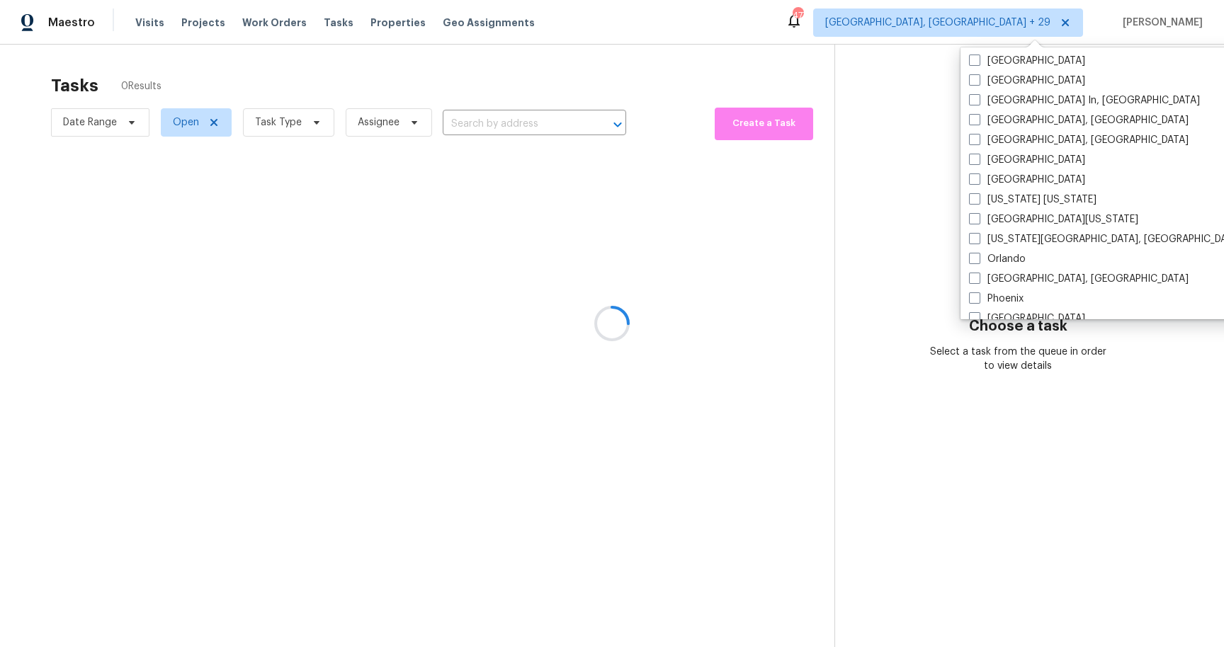
scroll to position [601, 0]
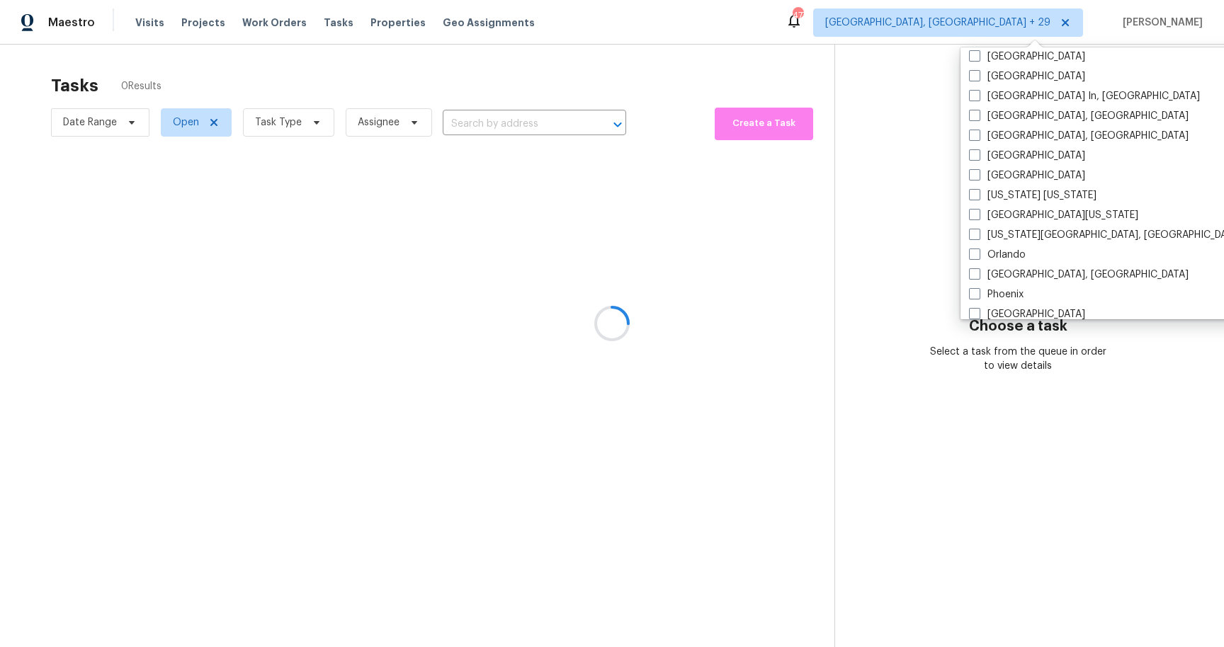
click at [804, 239] on div at bounding box center [612, 323] width 1224 height 647
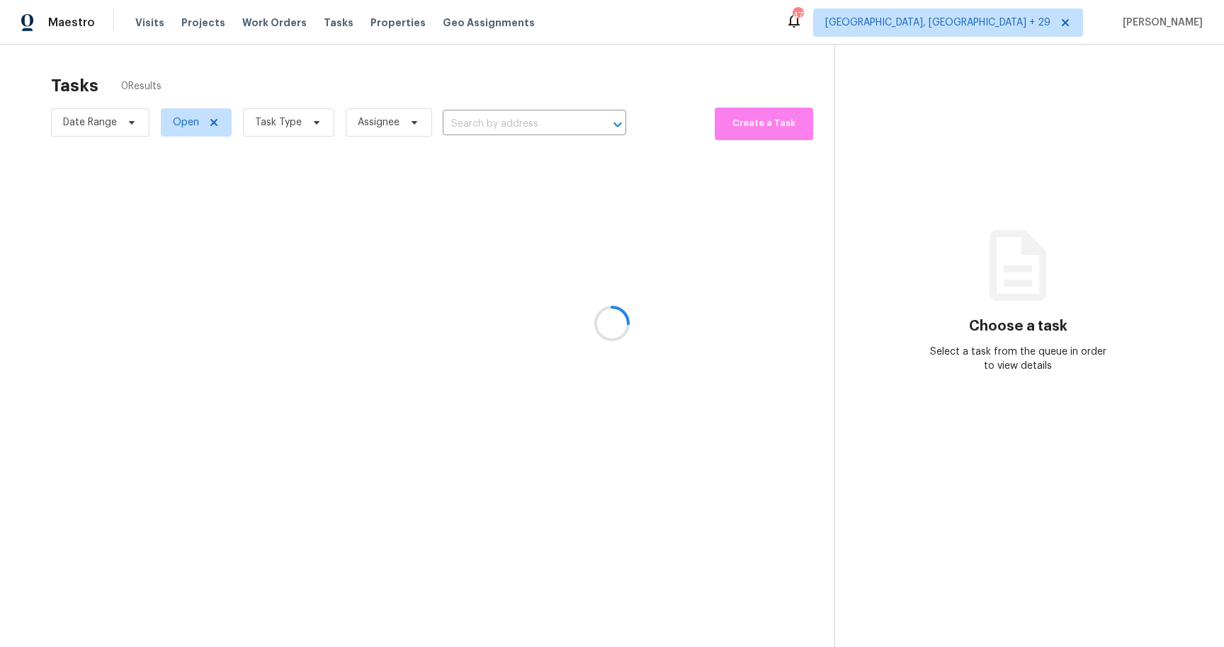
click at [314, 120] on div at bounding box center [612, 323] width 1224 height 647
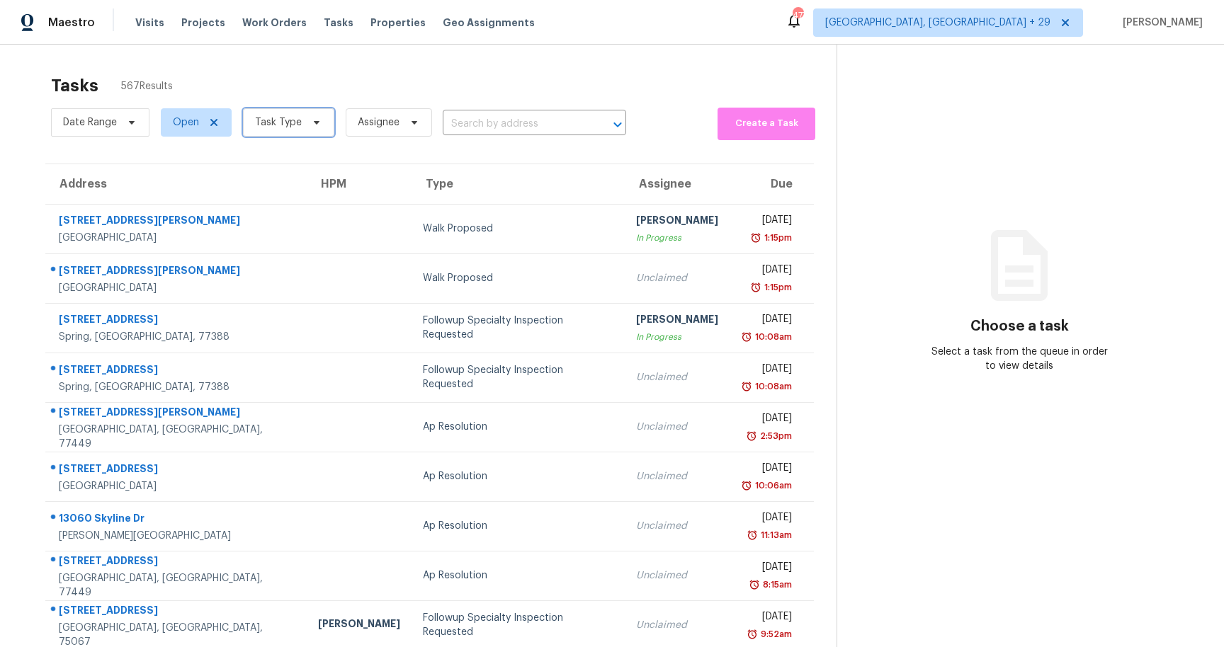
click at [319, 125] on icon at bounding box center [316, 122] width 11 height 11
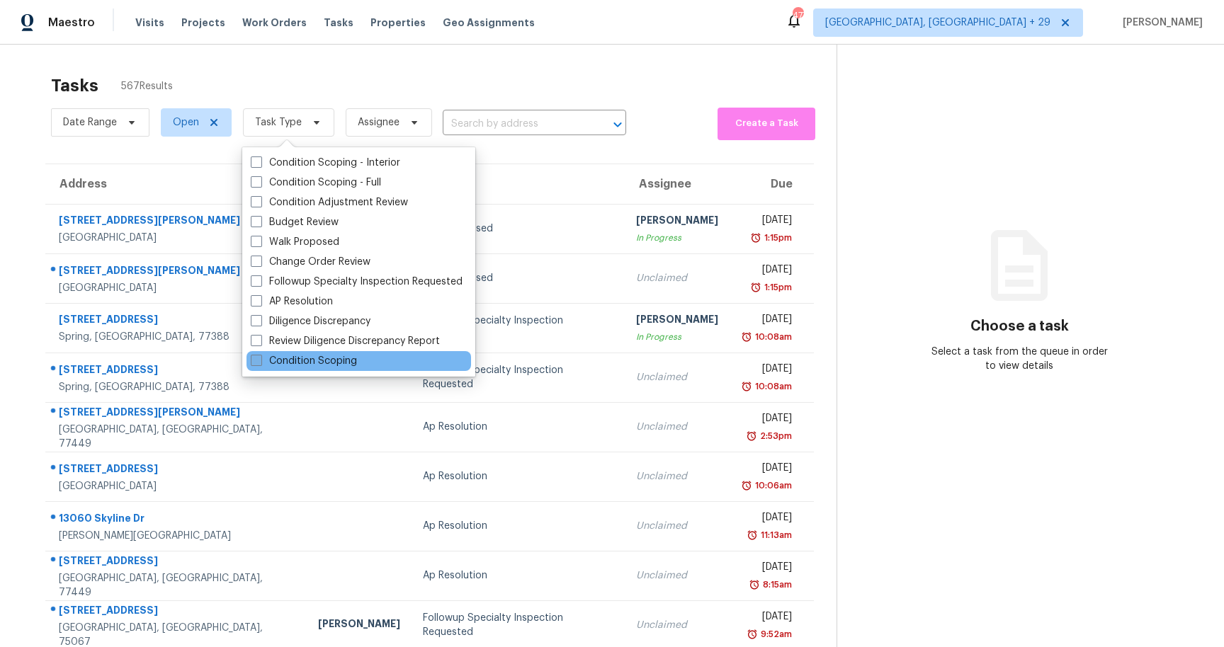
click at [340, 361] on label "Condition Scoping" at bounding box center [304, 361] width 106 height 14
click at [260, 361] on input "Condition Scoping" at bounding box center [255, 358] width 9 height 9
checkbox input "true"
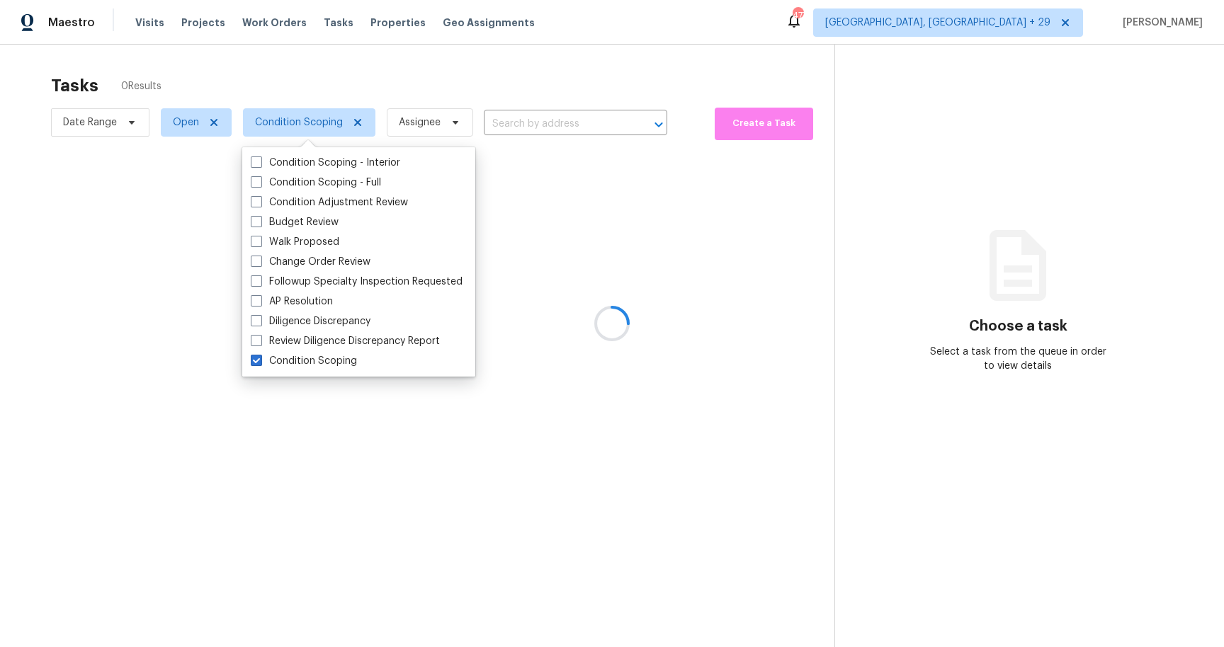
click at [622, 74] on div at bounding box center [612, 323] width 1224 height 647
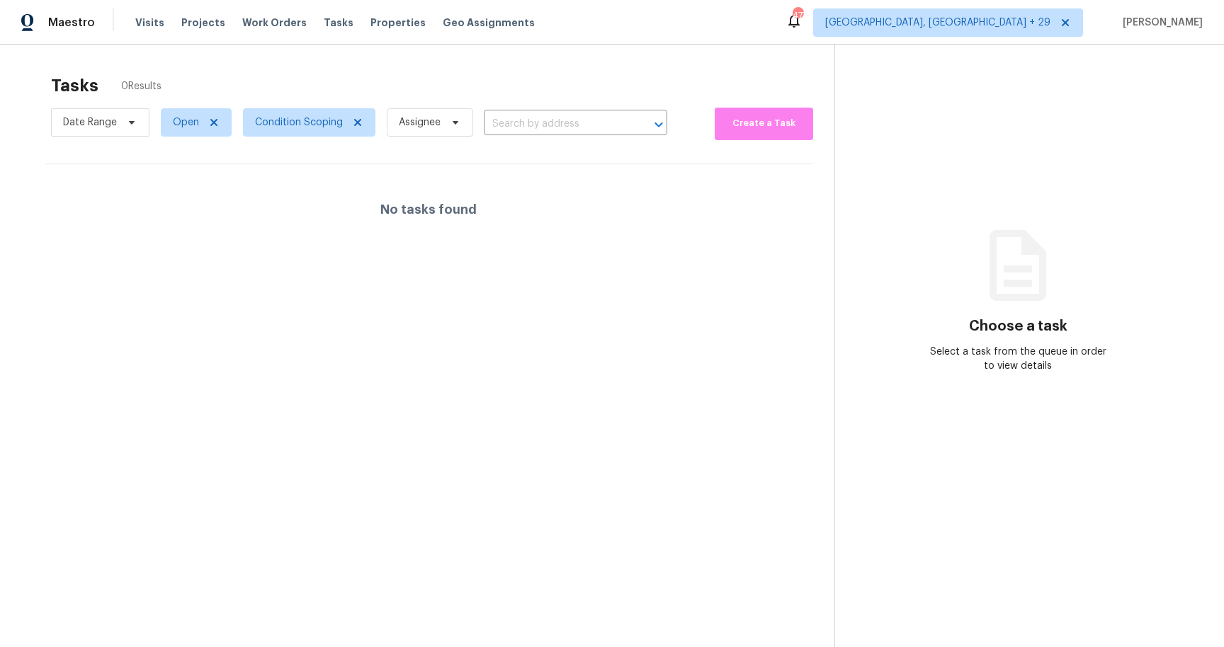
click at [802, 14] on icon at bounding box center [793, 20] width 17 height 17
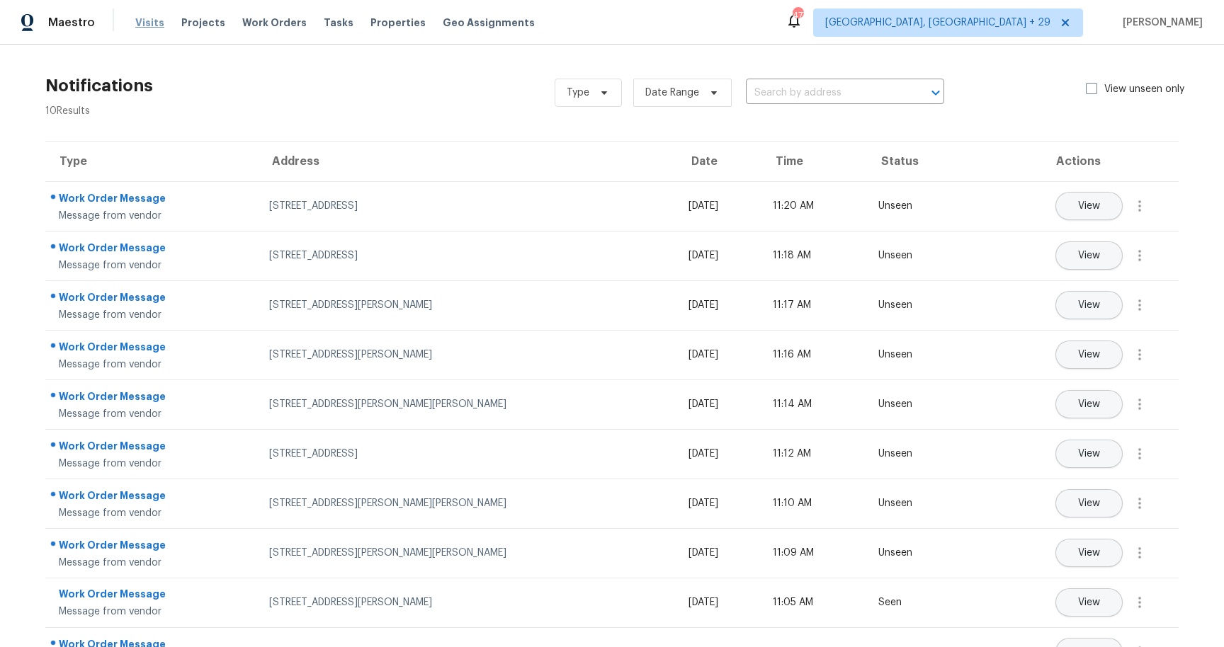
click at [154, 27] on span "Visits" at bounding box center [149, 23] width 29 height 14
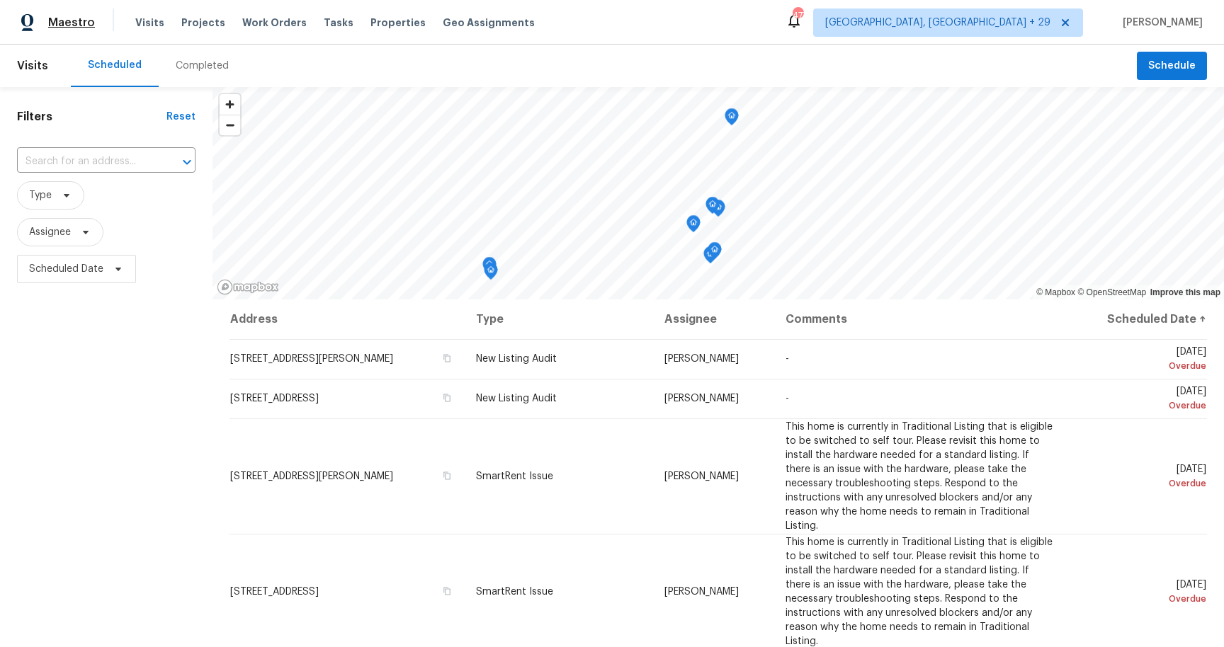
click at [82, 25] on span "Maestro" at bounding box center [71, 23] width 47 height 14
click at [468, 28] on span "Geo Assignments" at bounding box center [489, 23] width 92 height 14
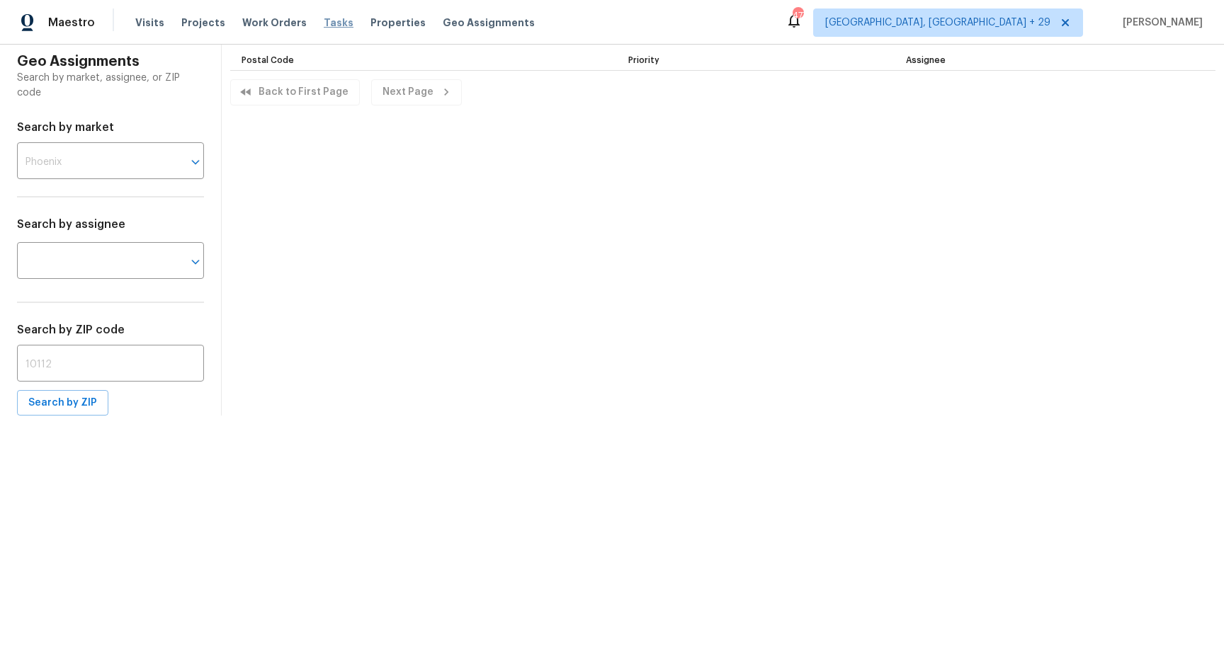
click at [324, 25] on span "Tasks" at bounding box center [339, 23] width 30 height 10
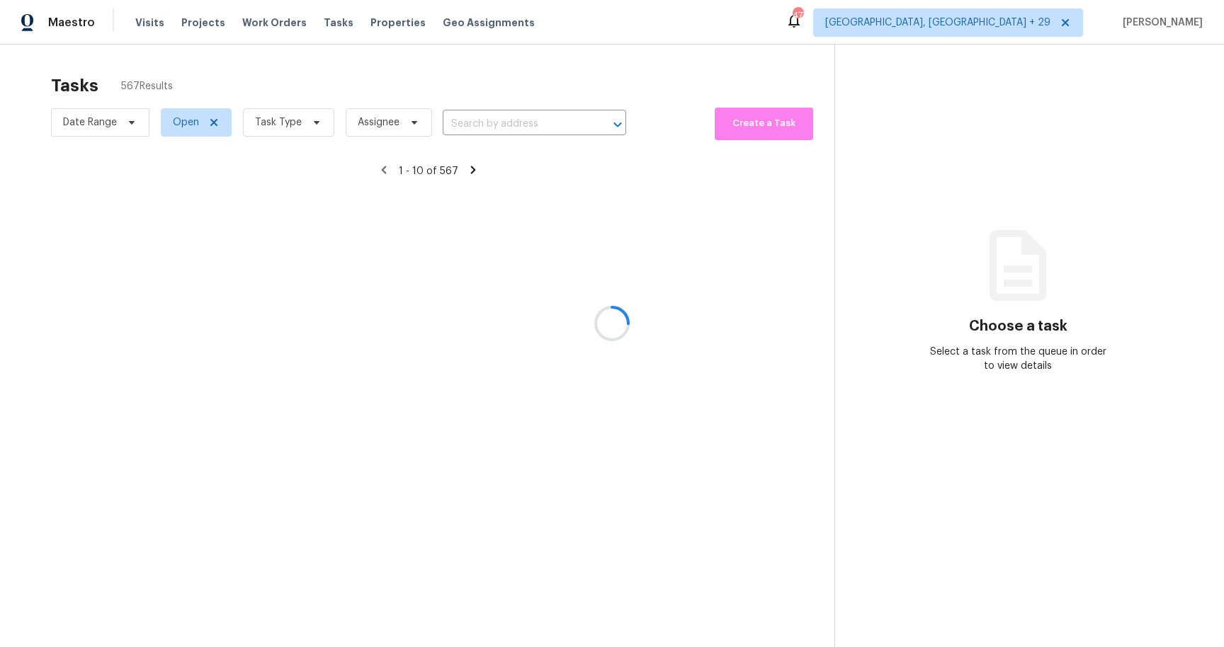
click at [371, 22] on div at bounding box center [612, 323] width 1224 height 647
click at [382, 23] on div at bounding box center [612, 323] width 1224 height 647
